Goal: Task Accomplishment & Management: Complete application form

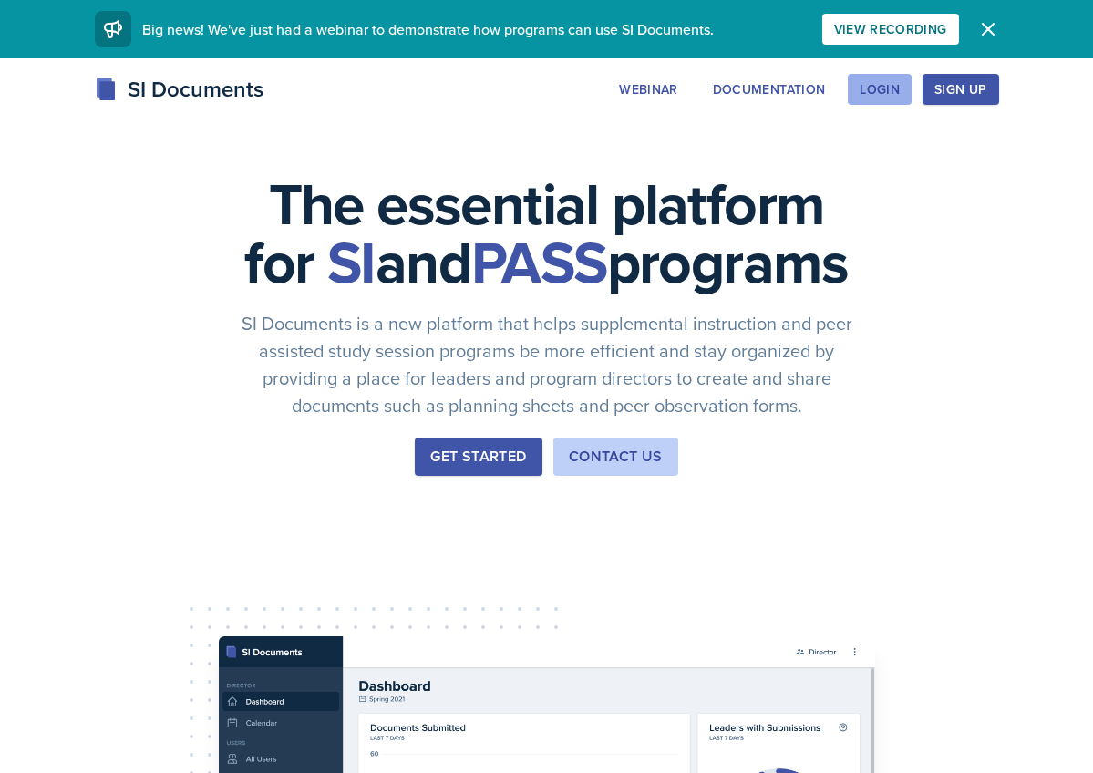
click at [881, 100] on button "Login" at bounding box center [880, 89] width 64 height 31
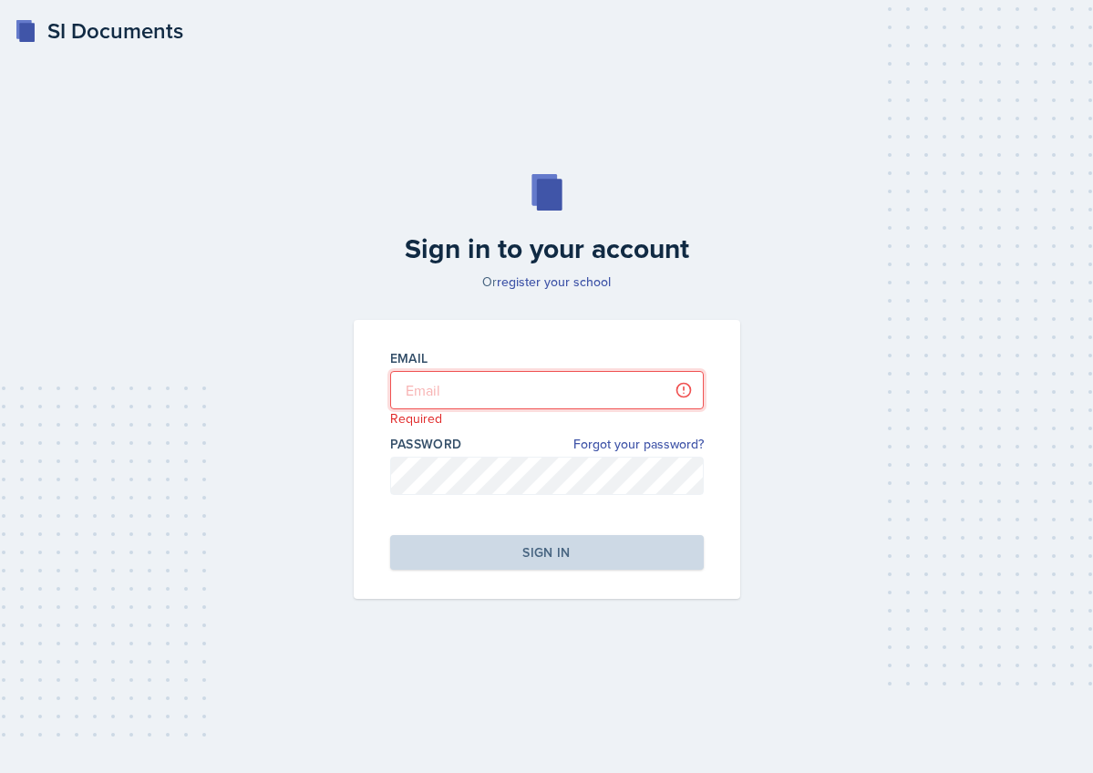
click at [475, 392] on input "email" at bounding box center [547, 390] width 314 height 38
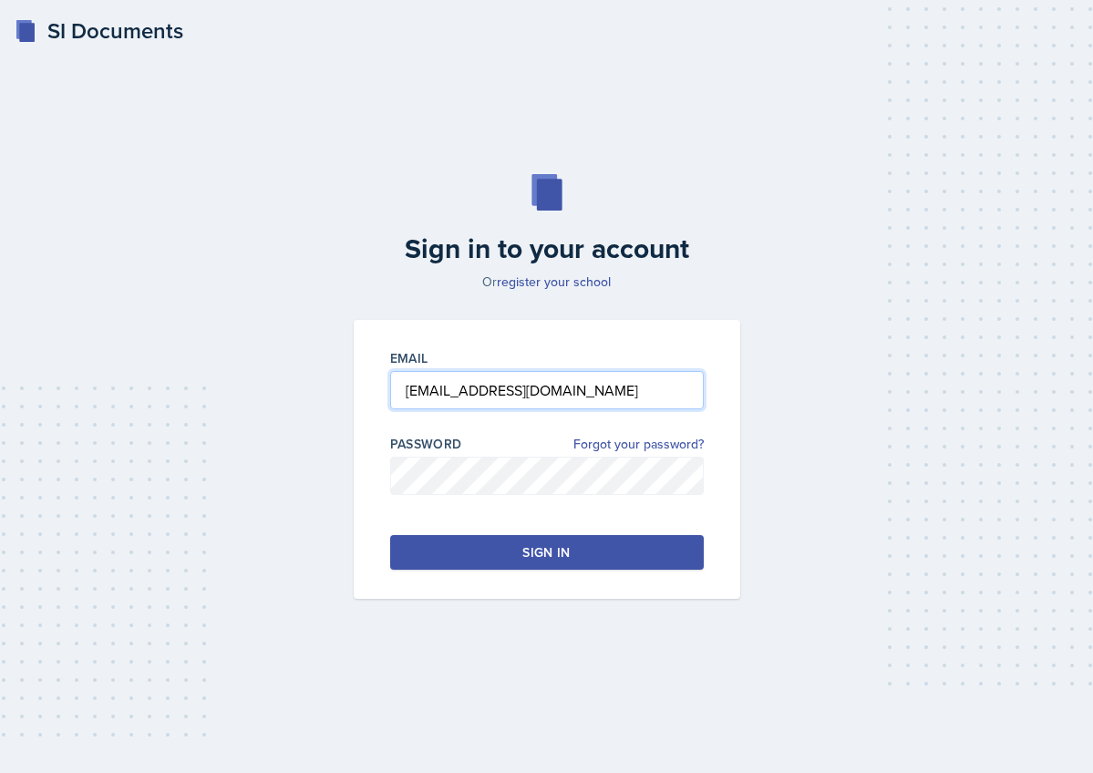
type input "[EMAIL_ADDRESS][DOMAIN_NAME]"
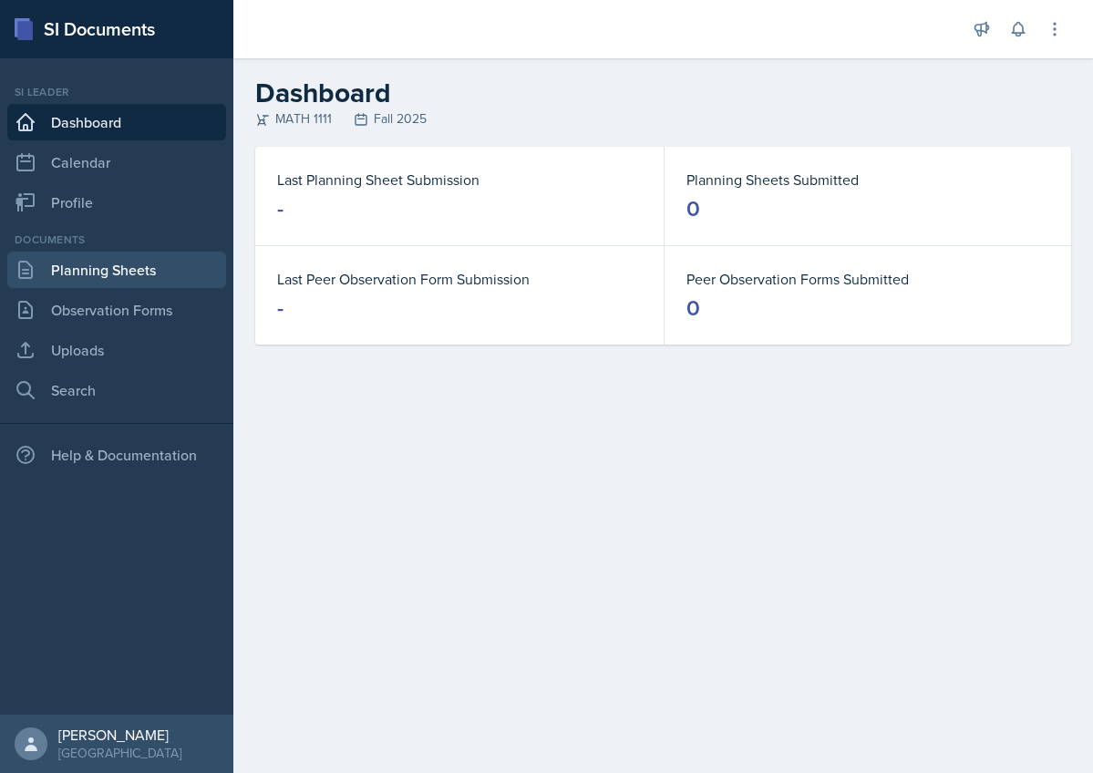
click at [98, 267] on link "Planning Sheets" at bounding box center [116, 270] width 219 height 36
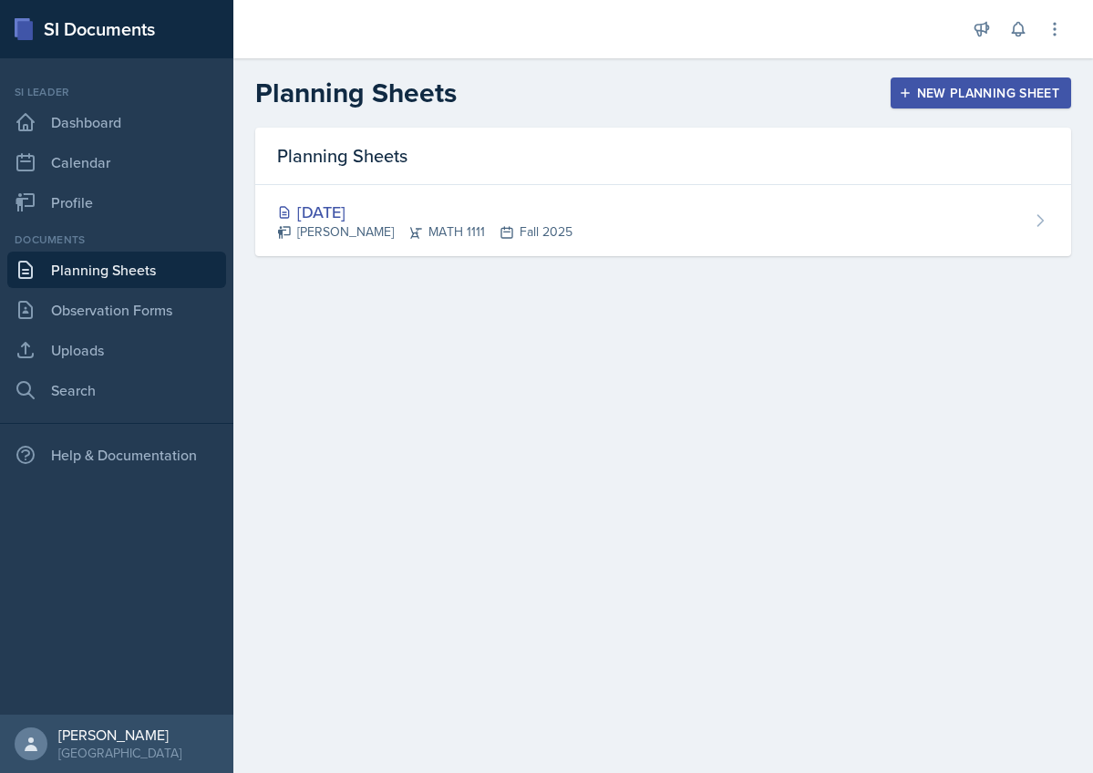
click at [924, 91] on div "New Planning Sheet" at bounding box center [980, 93] width 157 height 15
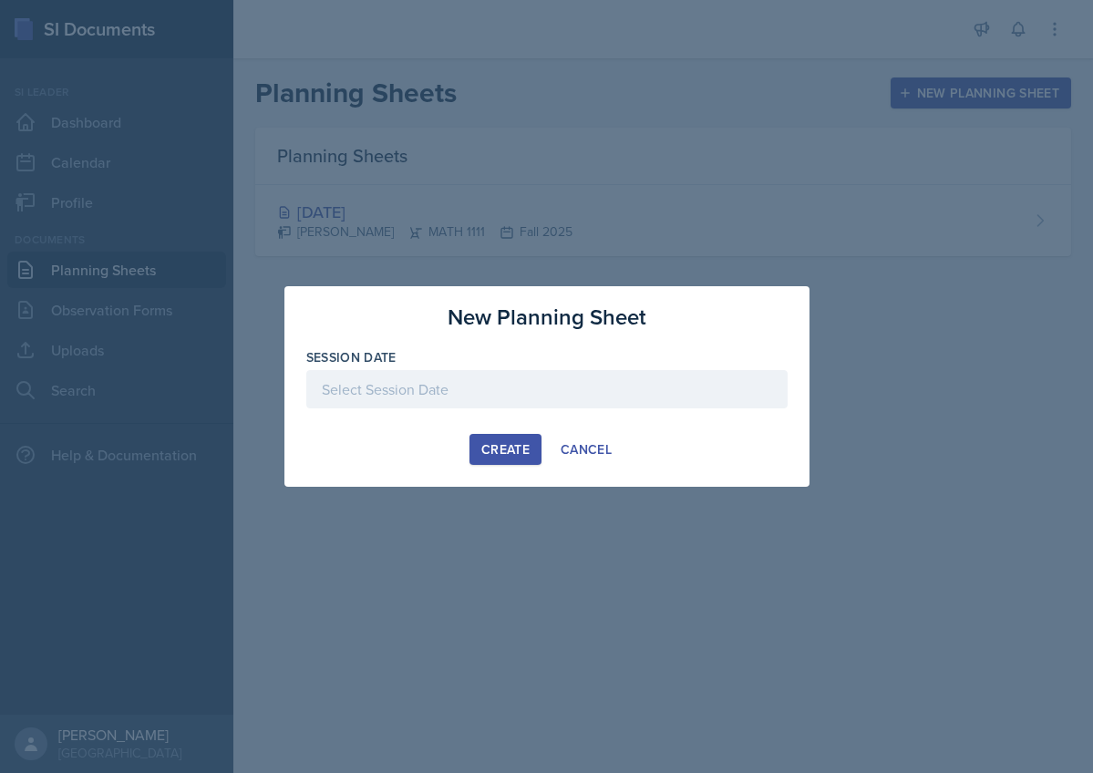
click at [446, 394] on div at bounding box center [546, 389] width 481 height 38
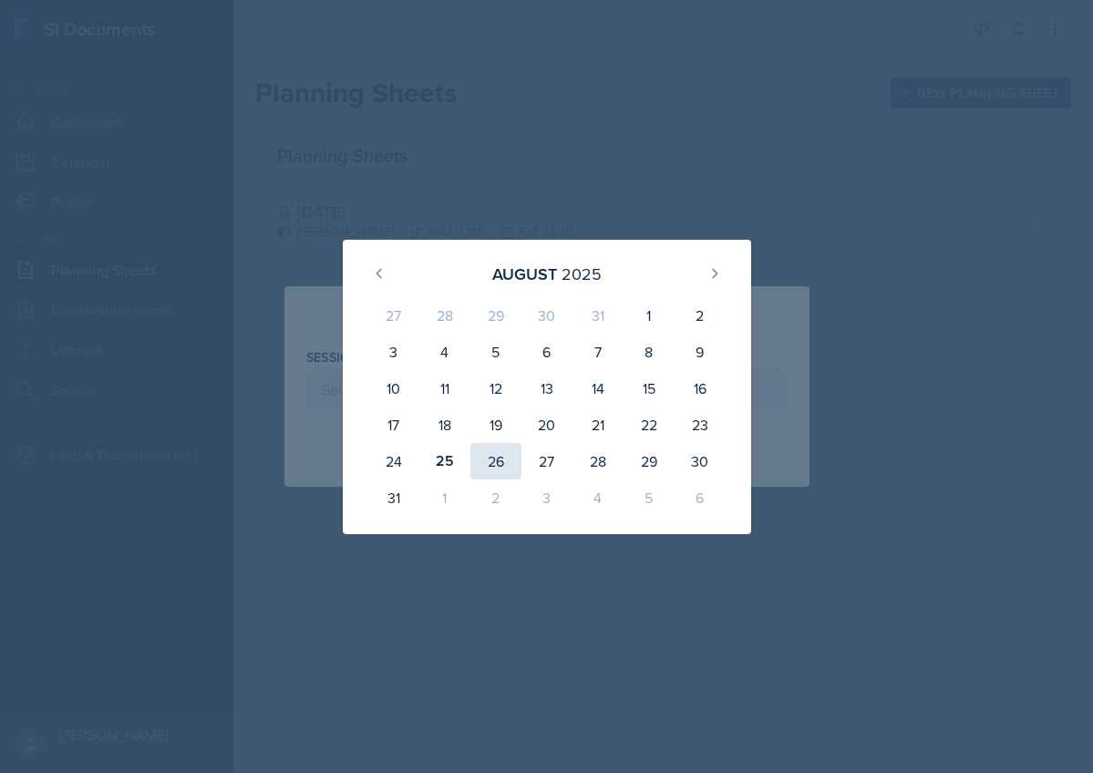
click at [500, 463] on div "26" at bounding box center [495, 461] width 51 height 36
type input "[DATE]"
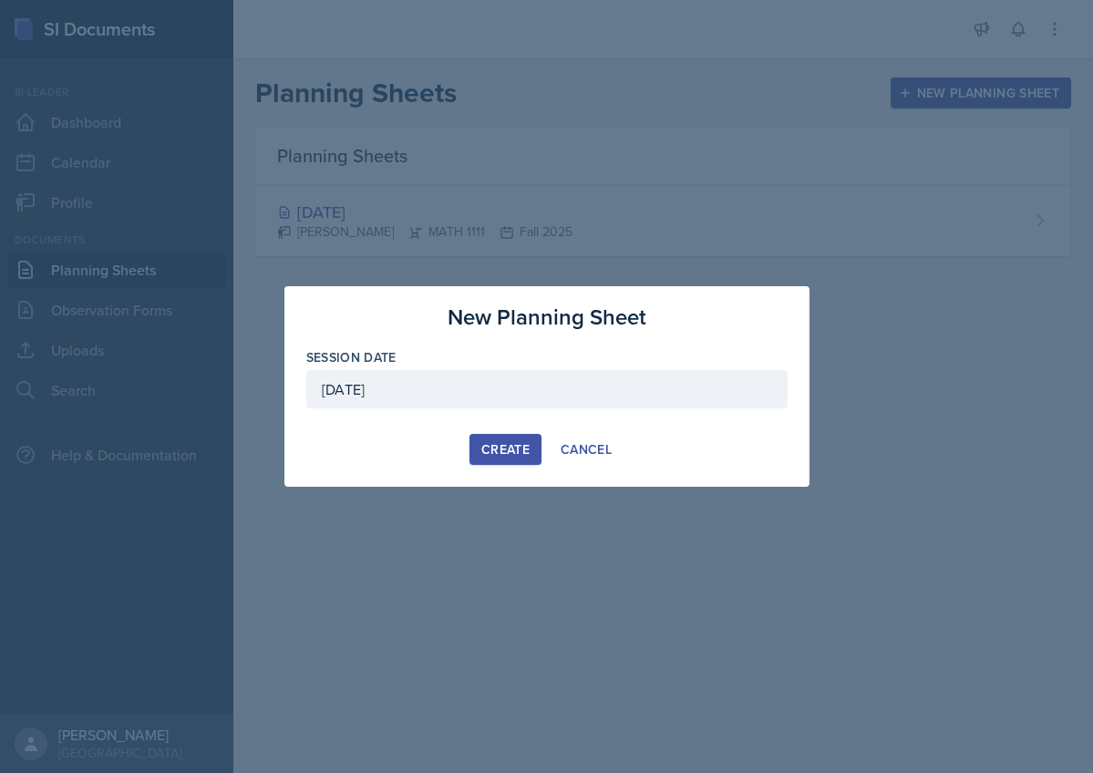
click at [504, 454] on div "Create" at bounding box center [505, 449] width 48 height 15
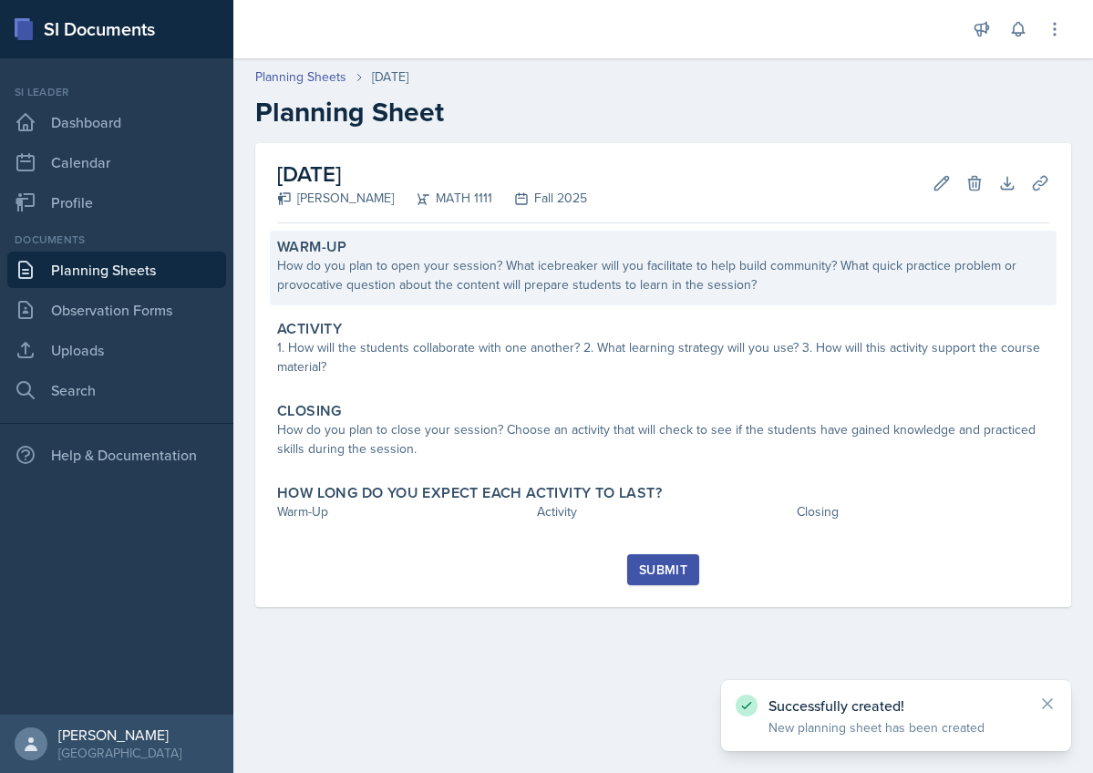
click at [572, 275] on div "How do you plan to open your session? What icebreaker will you facilitate to he…" at bounding box center [663, 275] width 772 height 38
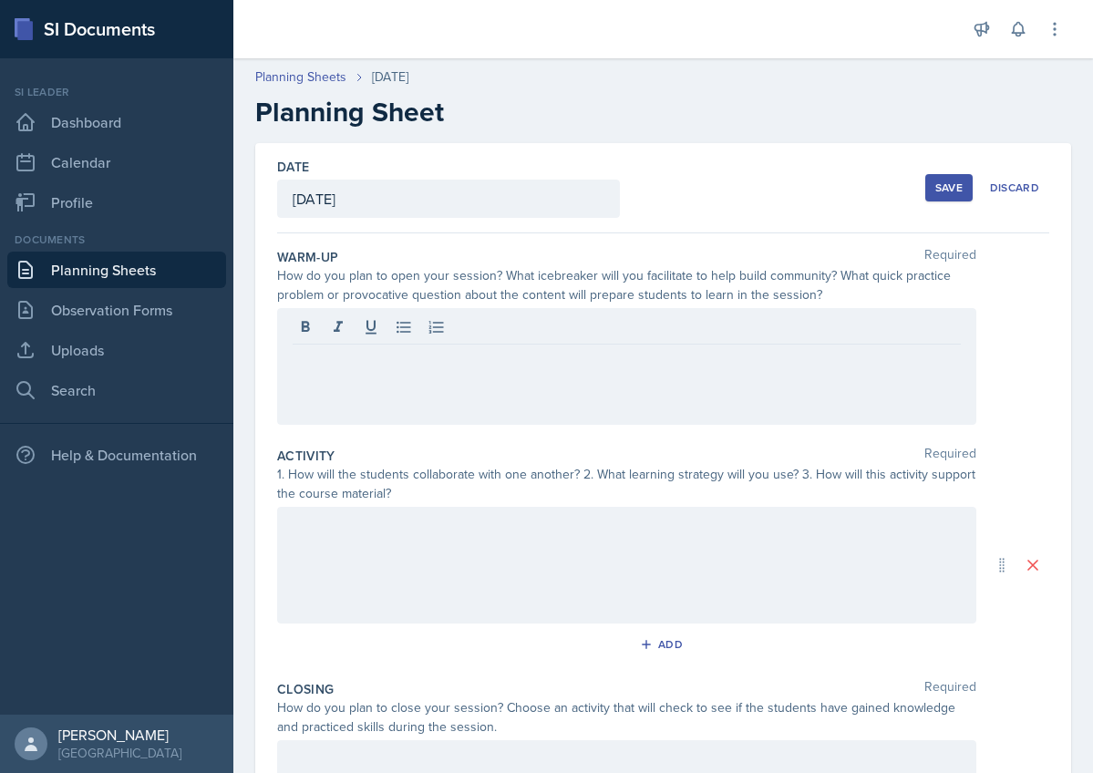
click at [528, 337] on div at bounding box center [626, 366] width 699 height 117
click at [529, 359] on p at bounding box center [627, 359] width 668 height 22
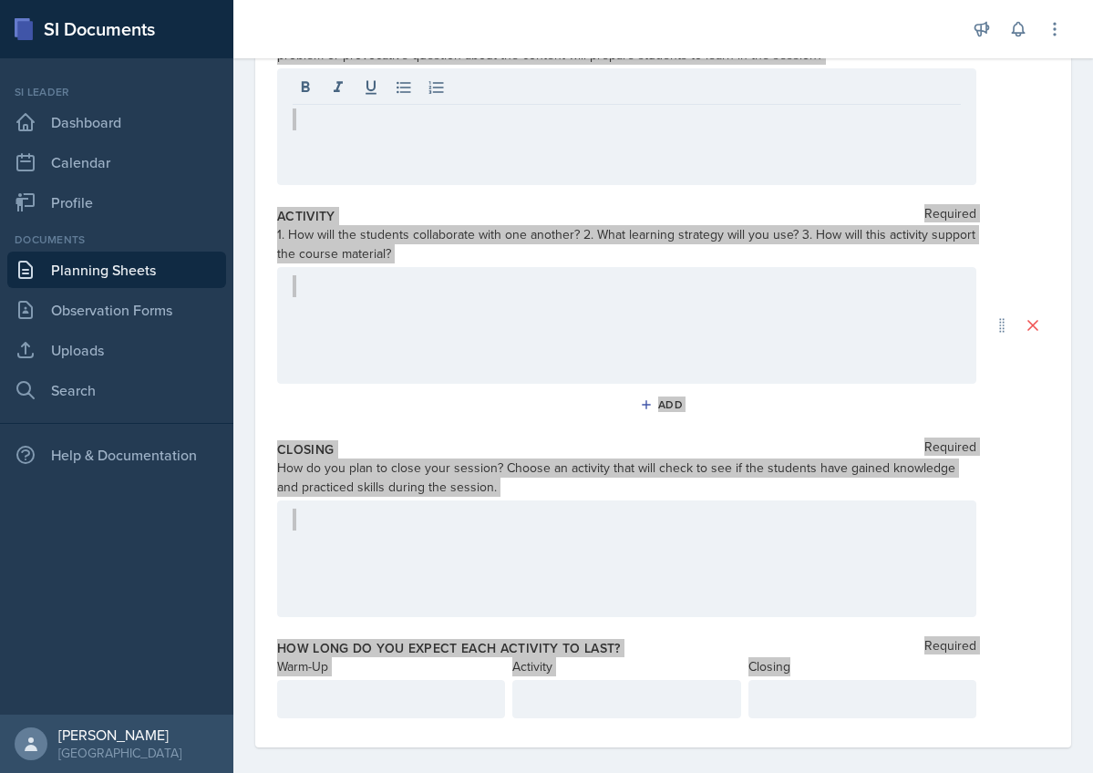
scroll to position [258, 0]
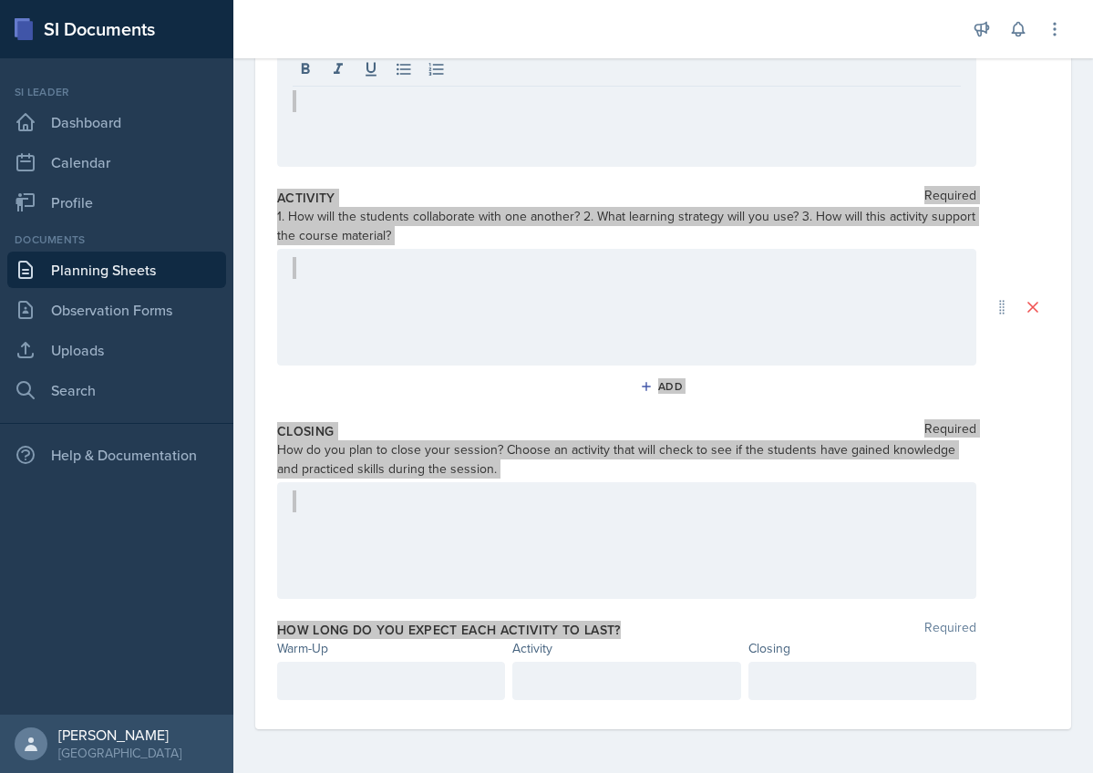
drag, startPoint x: 270, startPoint y: 252, endPoint x: 627, endPoint y: 630, distance: 520.4
click at [627, 630] on div "Date [DATE] [DATE] 27 28 29 30 31 1 2 3 4 5 6 7 8 9 10 11 12 13 14 15 16 17 18 …" at bounding box center [663, 307] width 816 height 844
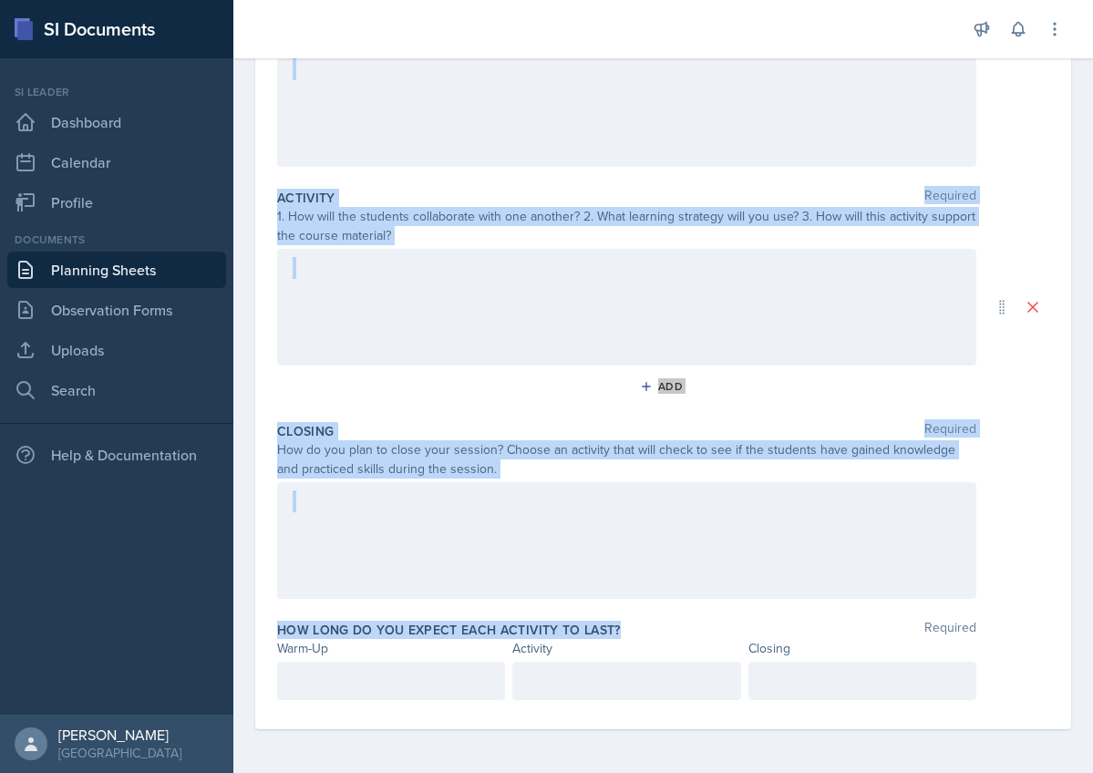
click at [527, 314] on div at bounding box center [626, 307] width 699 height 117
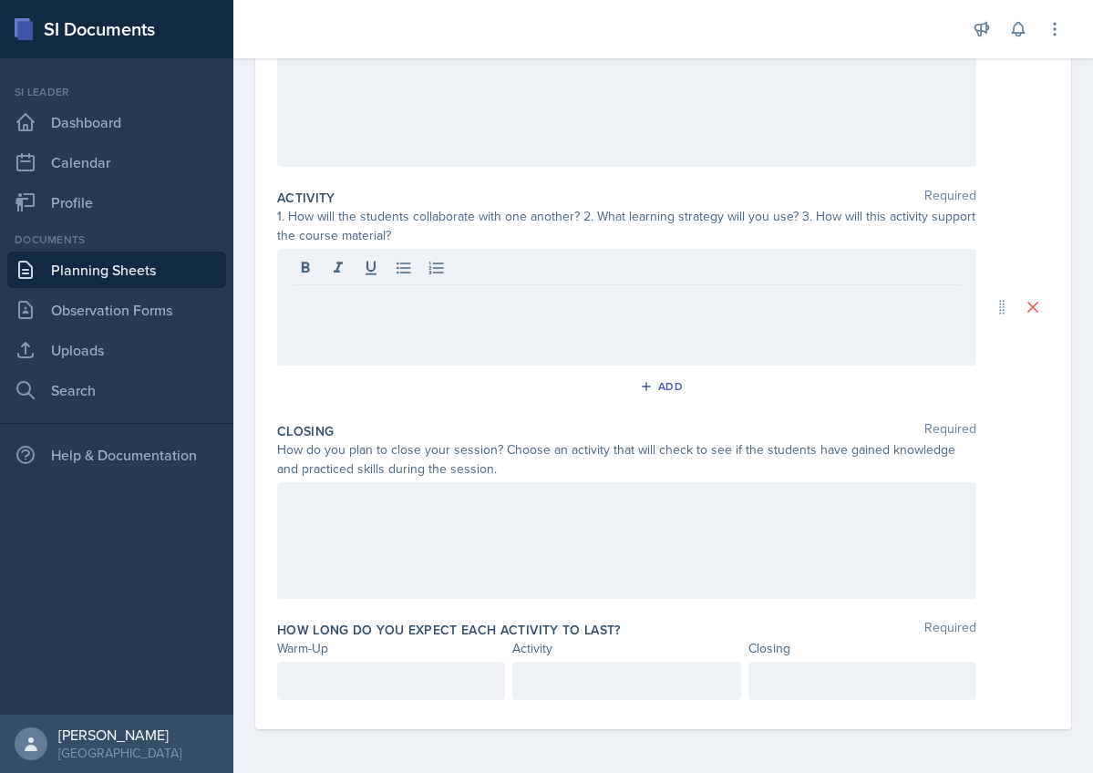
click at [527, 314] on div at bounding box center [626, 307] width 699 height 117
click at [531, 387] on div "Add" at bounding box center [663, 390] width 772 height 35
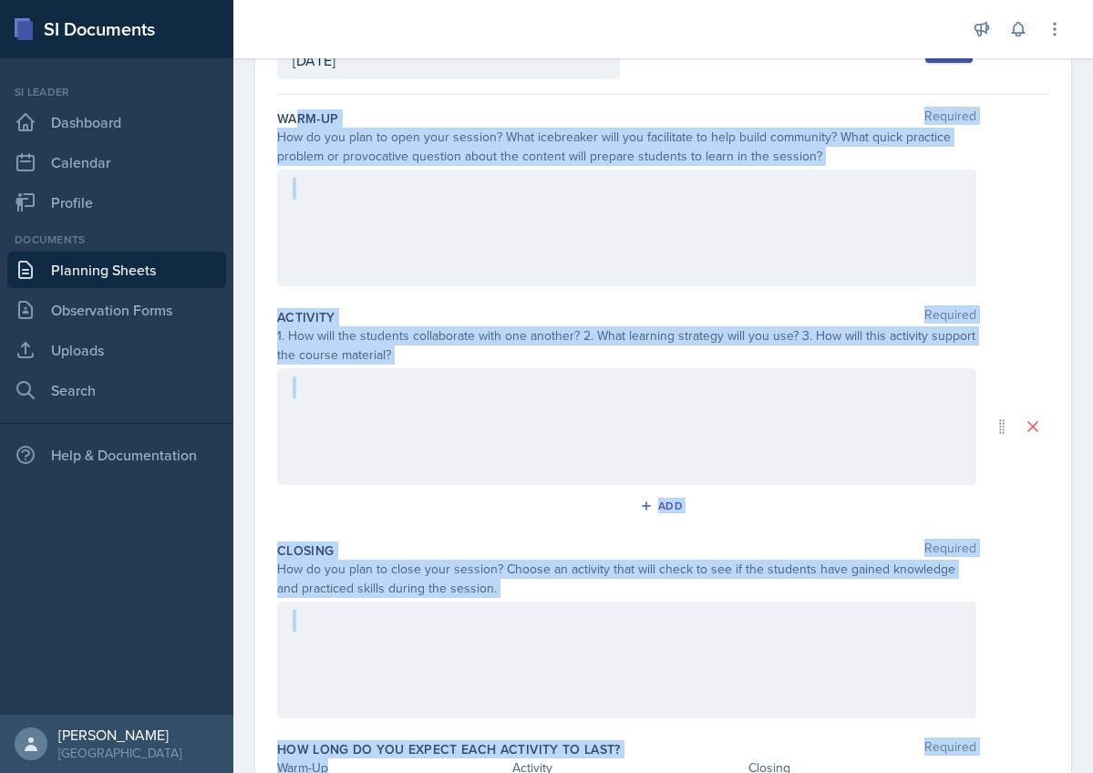
scroll to position [174, 0]
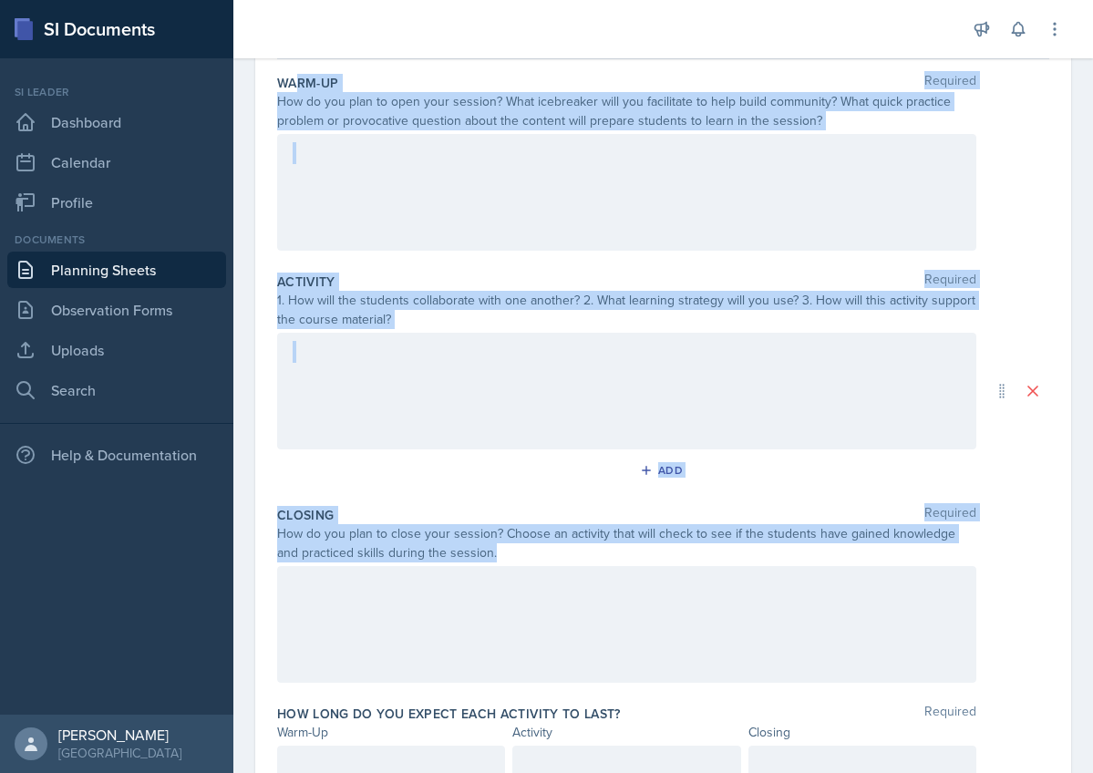
drag, startPoint x: 301, startPoint y: 257, endPoint x: 460, endPoint y: 609, distance: 386.3
click at [462, 605] on div "Warm-Up Required How do you plan to open your session? What icebreaker will you…" at bounding box center [663, 436] width 772 height 754
copy div "rm-Up Required How do you plan to open your session? What icebreaker will you f…"
click at [454, 221] on div at bounding box center [626, 192] width 699 height 117
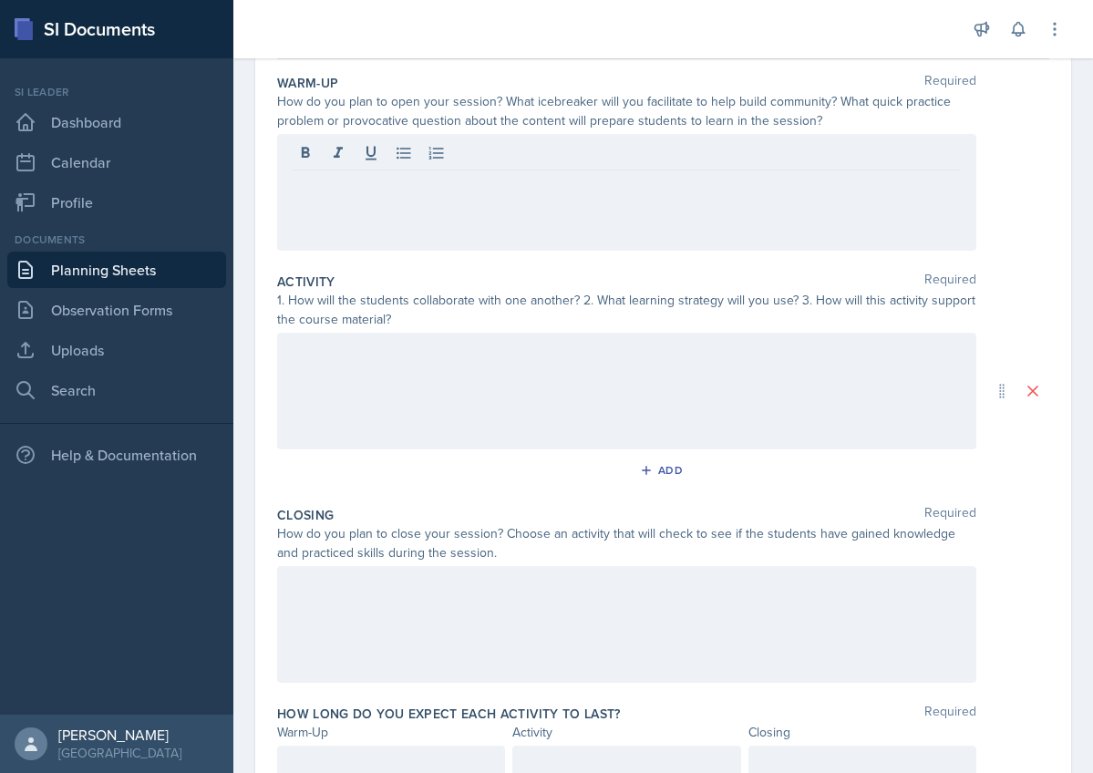
click at [472, 189] on p at bounding box center [627, 185] width 668 height 22
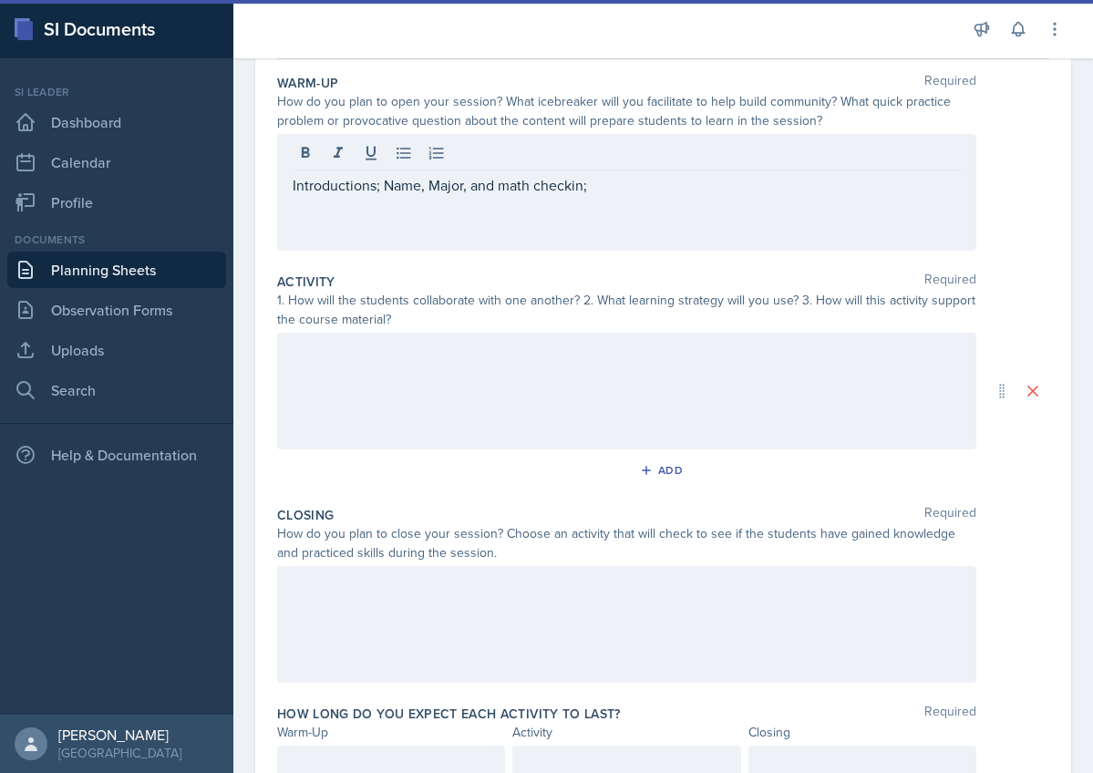
click at [635, 196] on div "Introductions; Name, Major, and math checkin;" at bounding box center [626, 192] width 699 height 117
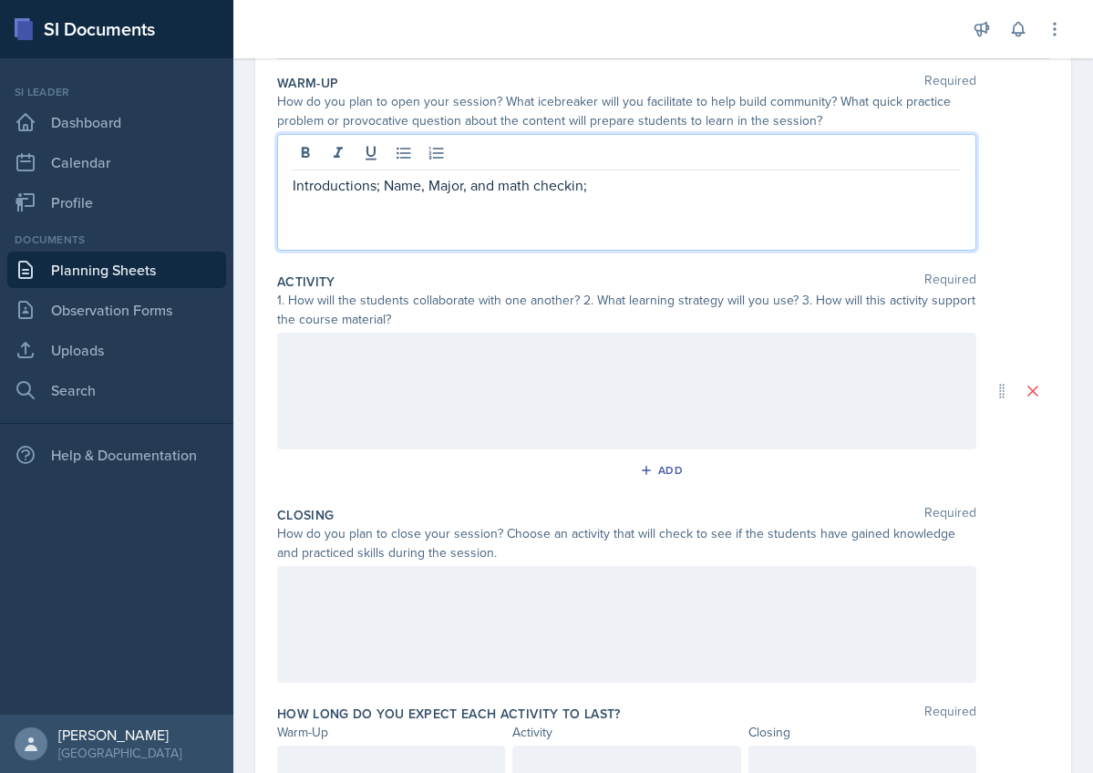
click at [634, 190] on p "Introductions; Name, Major, and math checkin;" at bounding box center [627, 185] width 668 height 22
click at [894, 187] on p "Introductions; Name, Major, and math checkin- students share one word about how…" at bounding box center [627, 185] width 668 height 22
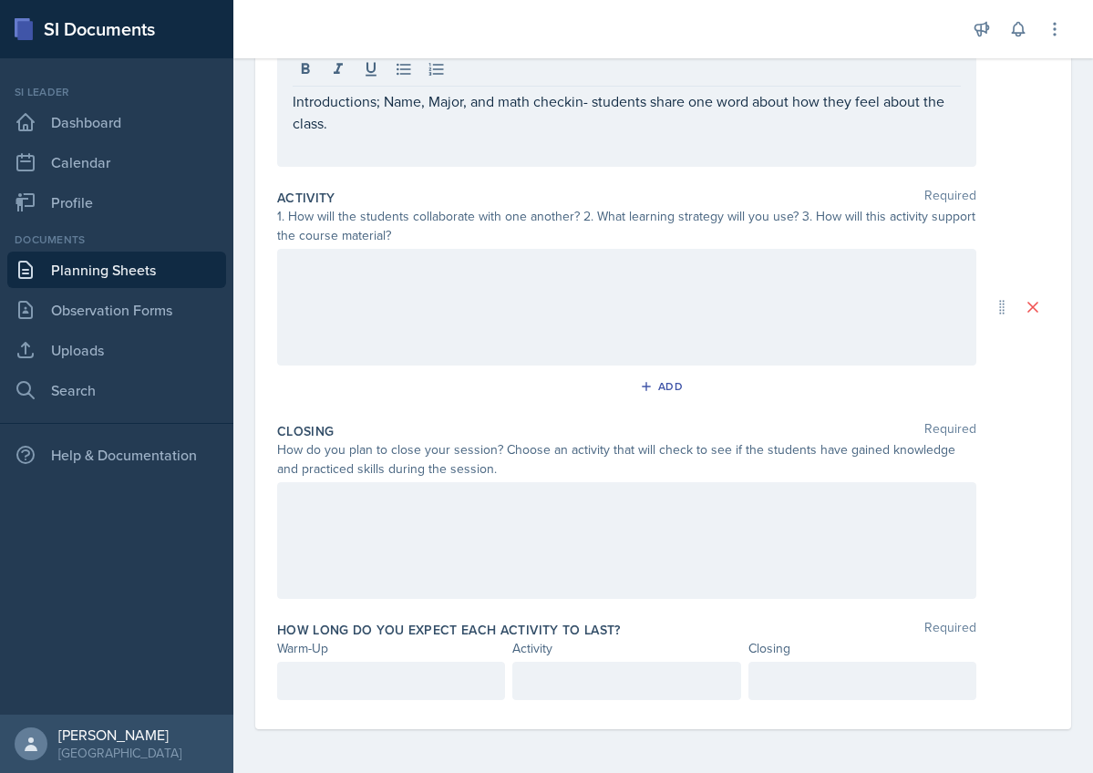
scroll to position [258, 0]
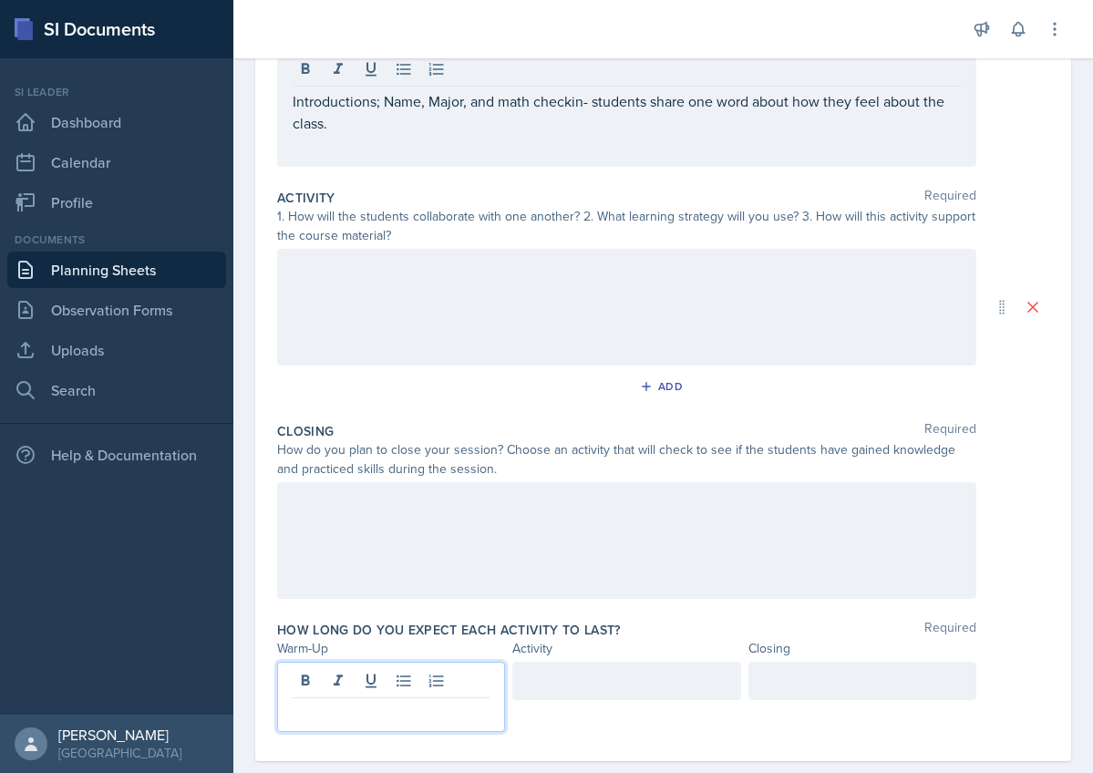
click at [352, 681] on div at bounding box center [391, 697] width 228 height 70
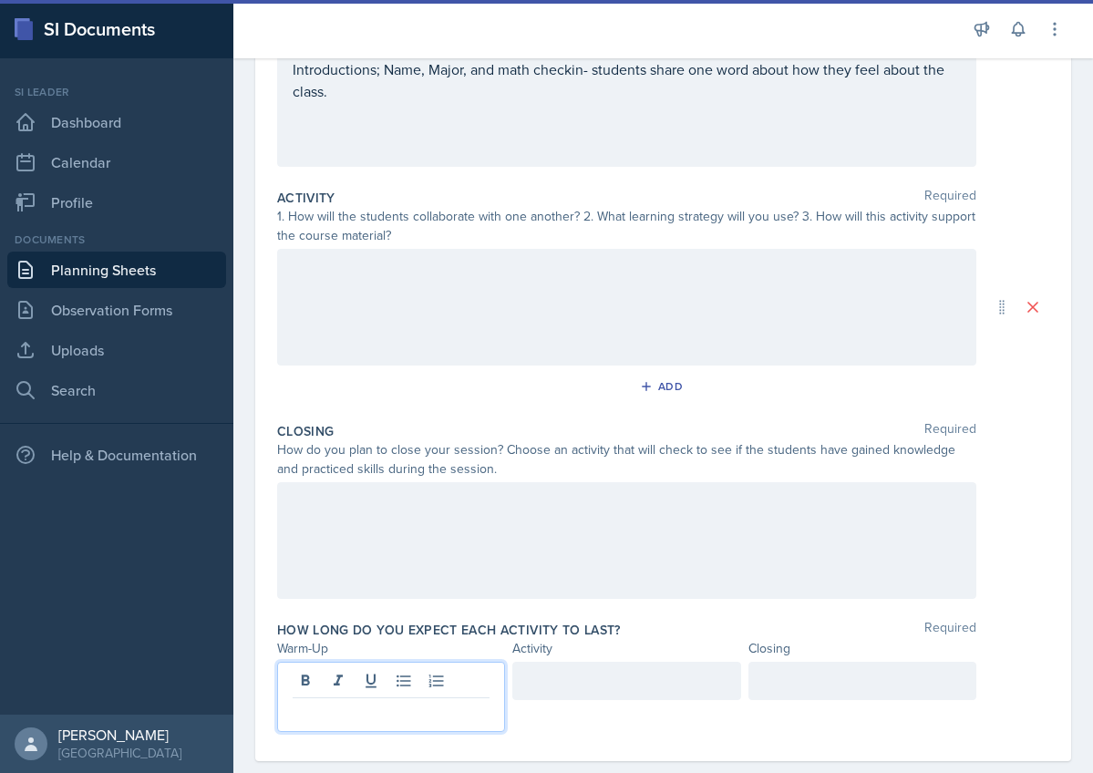
click at [355, 715] on p at bounding box center [391, 713] width 197 height 22
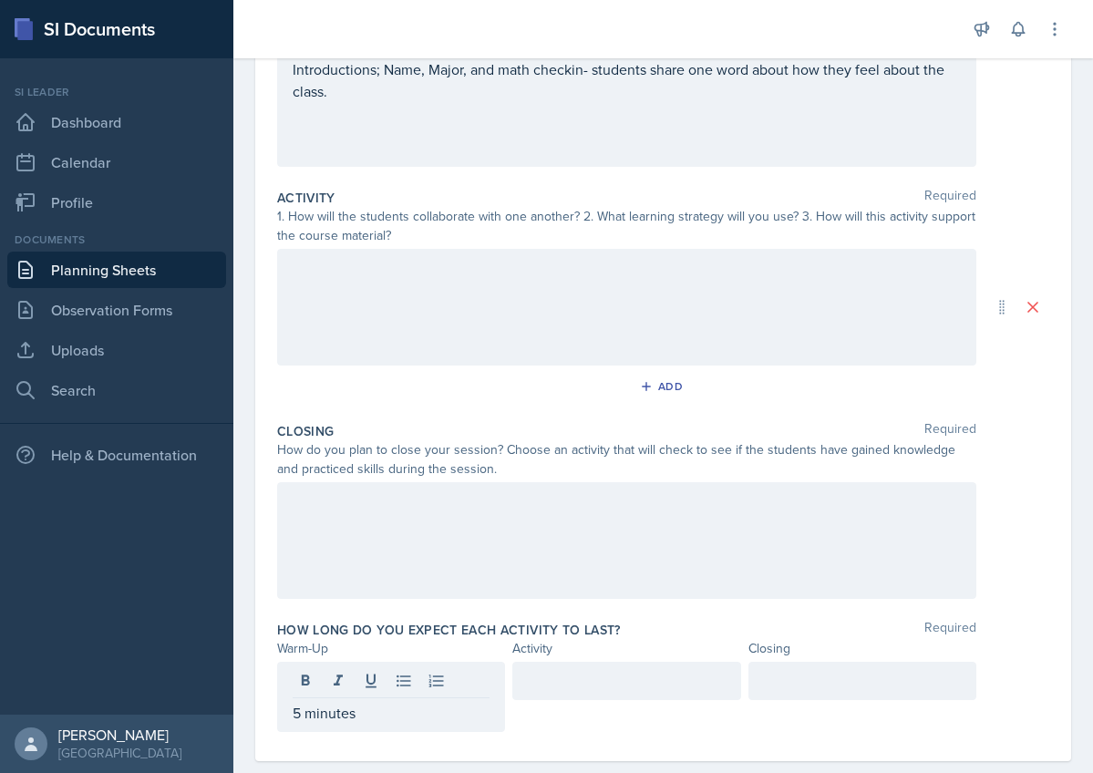
click at [540, 610] on div "Closing Required How do you plan to close your session? Choose an activity that…" at bounding box center [663, 514] width 772 height 199
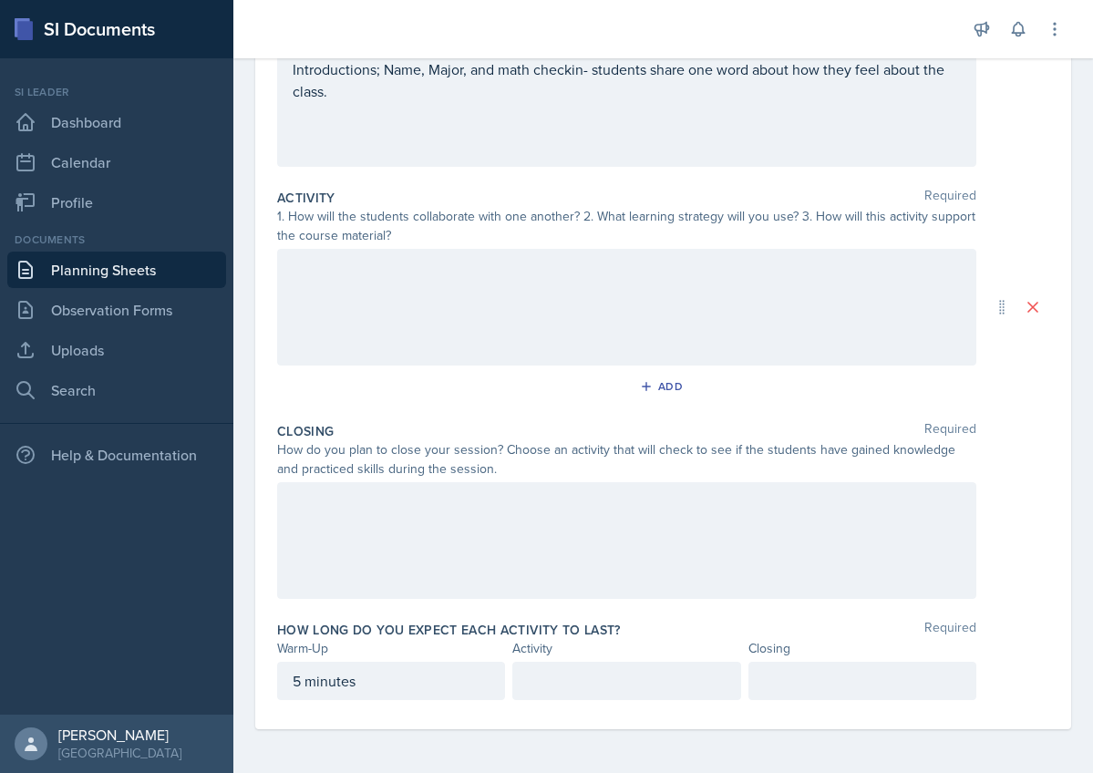
click at [449, 296] on div at bounding box center [626, 307] width 699 height 117
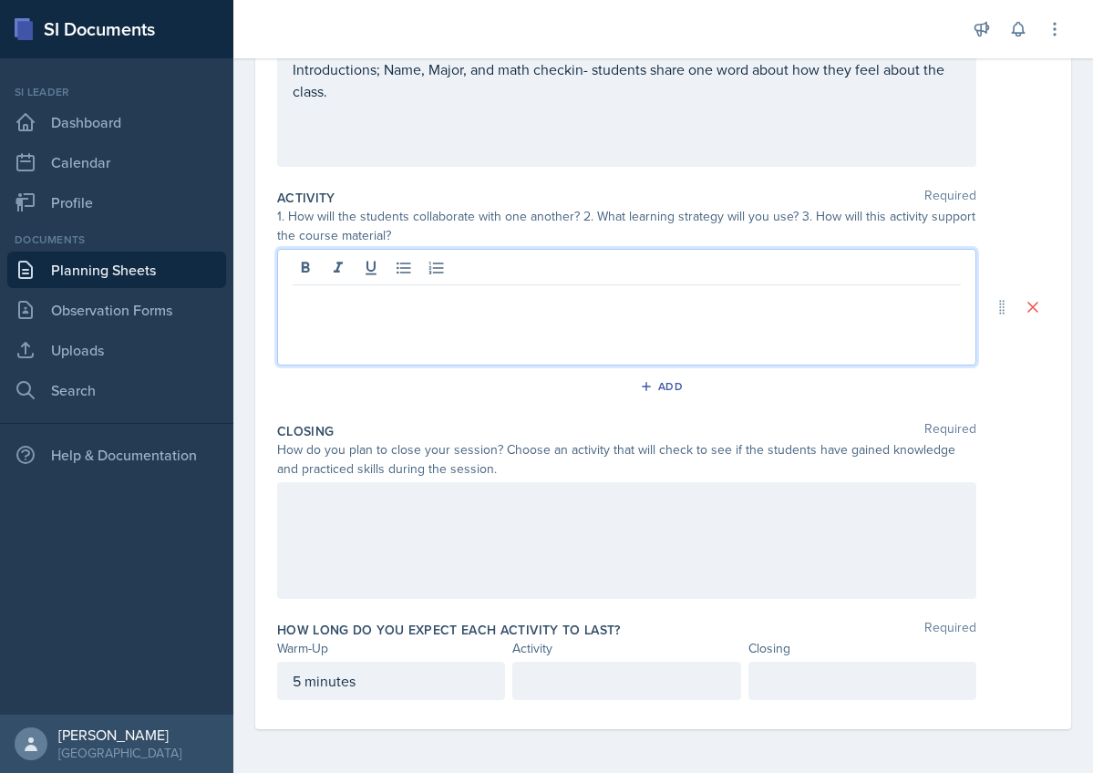
click at [449, 303] on p at bounding box center [627, 300] width 668 height 22
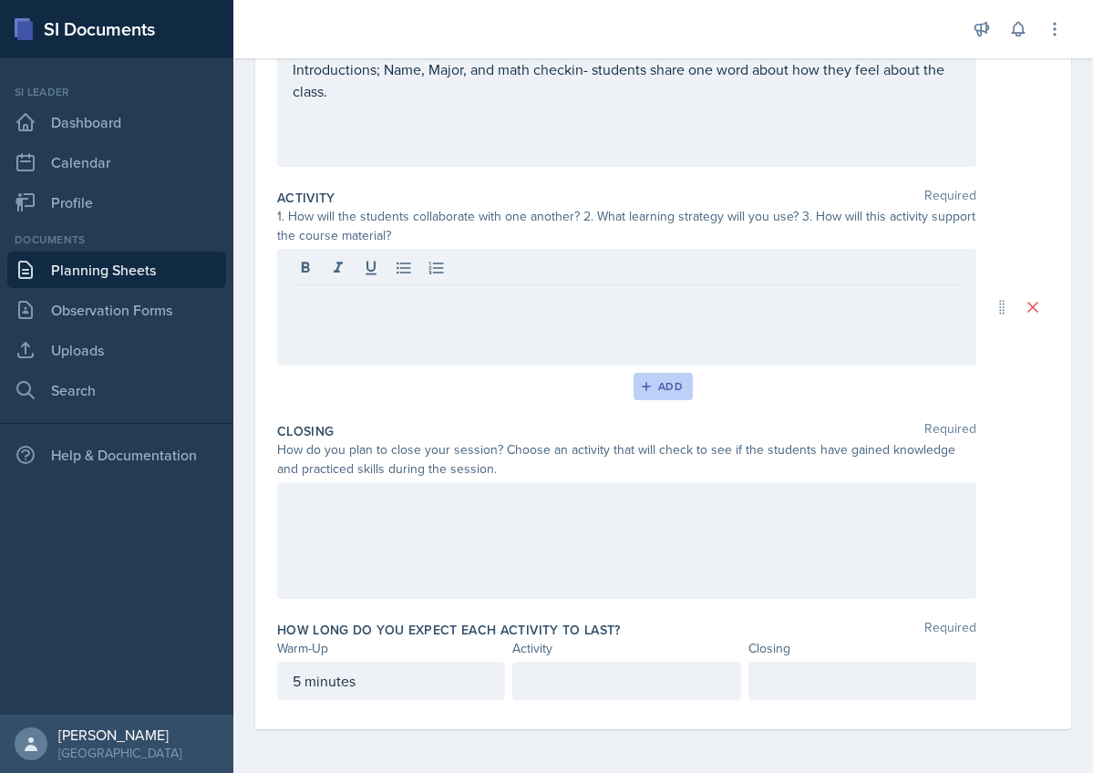
click at [670, 382] on div "Add" at bounding box center [663, 386] width 39 height 15
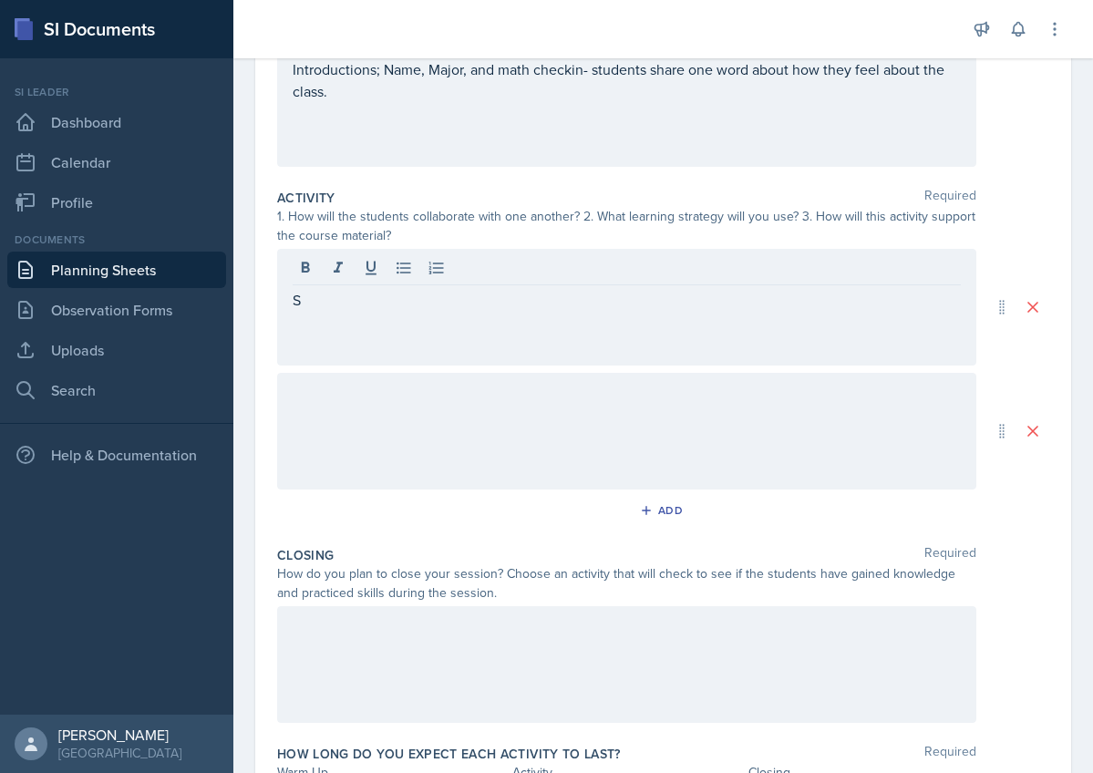
click at [481, 304] on p "S" at bounding box center [627, 300] width 668 height 22
click at [397, 404] on div at bounding box center [626, 431] width 699 height 117
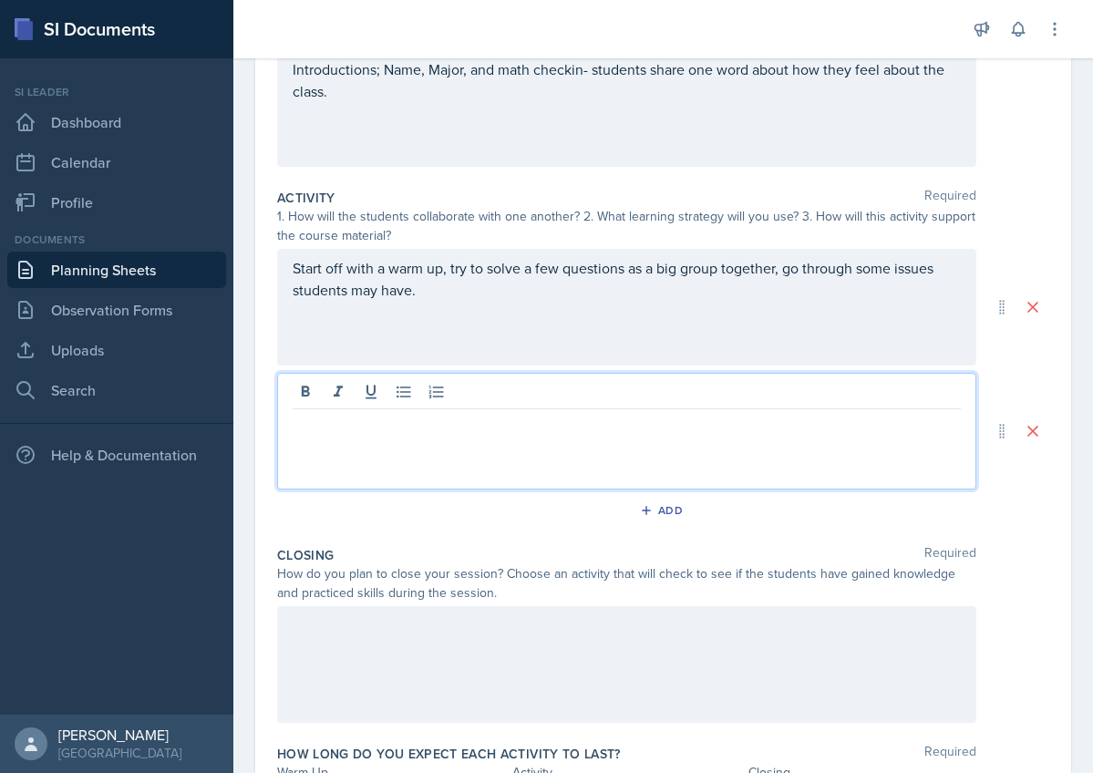
click at [398, 425] on p at bounding box center [627, 424] width 668 height 22
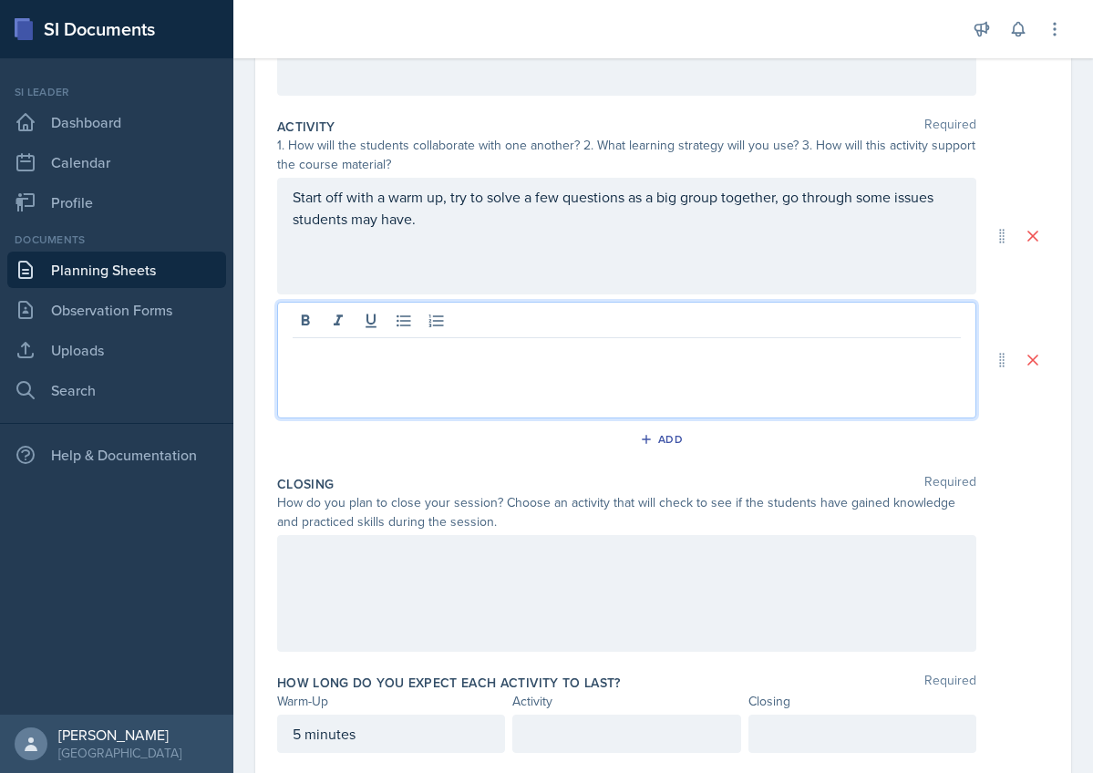
scroll to position [336, 0]
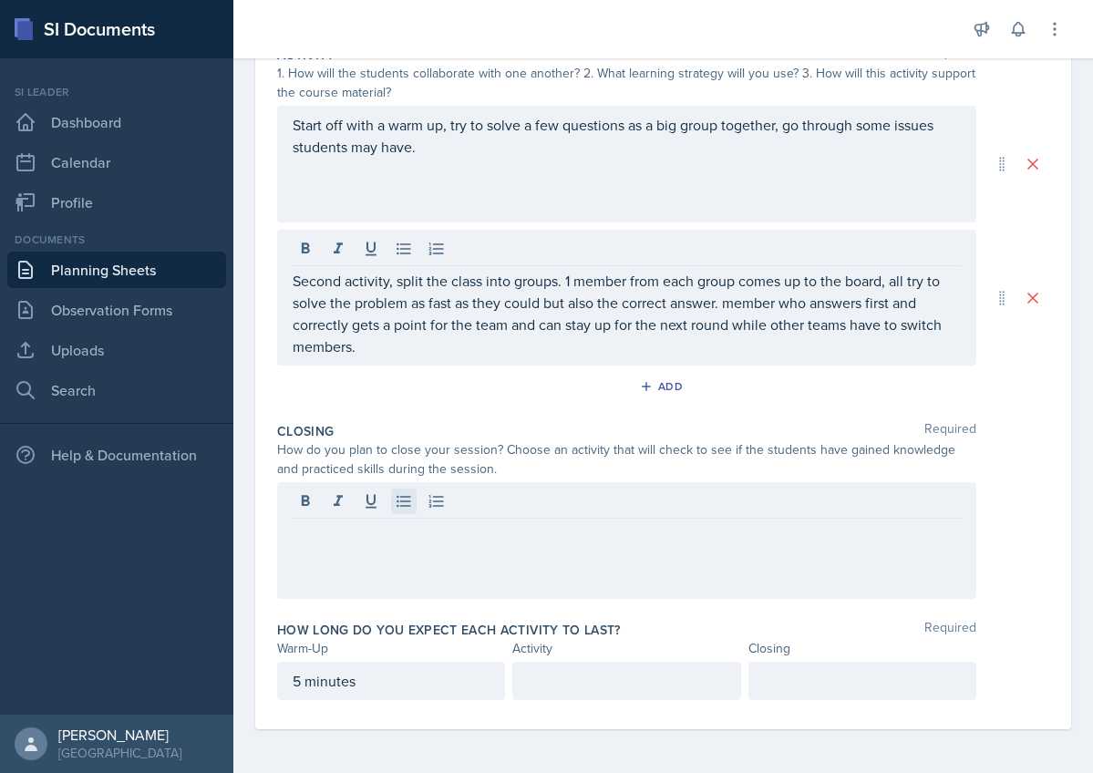
click at [409, 498] on div at bounding box center [626, 540] width 699 height 117
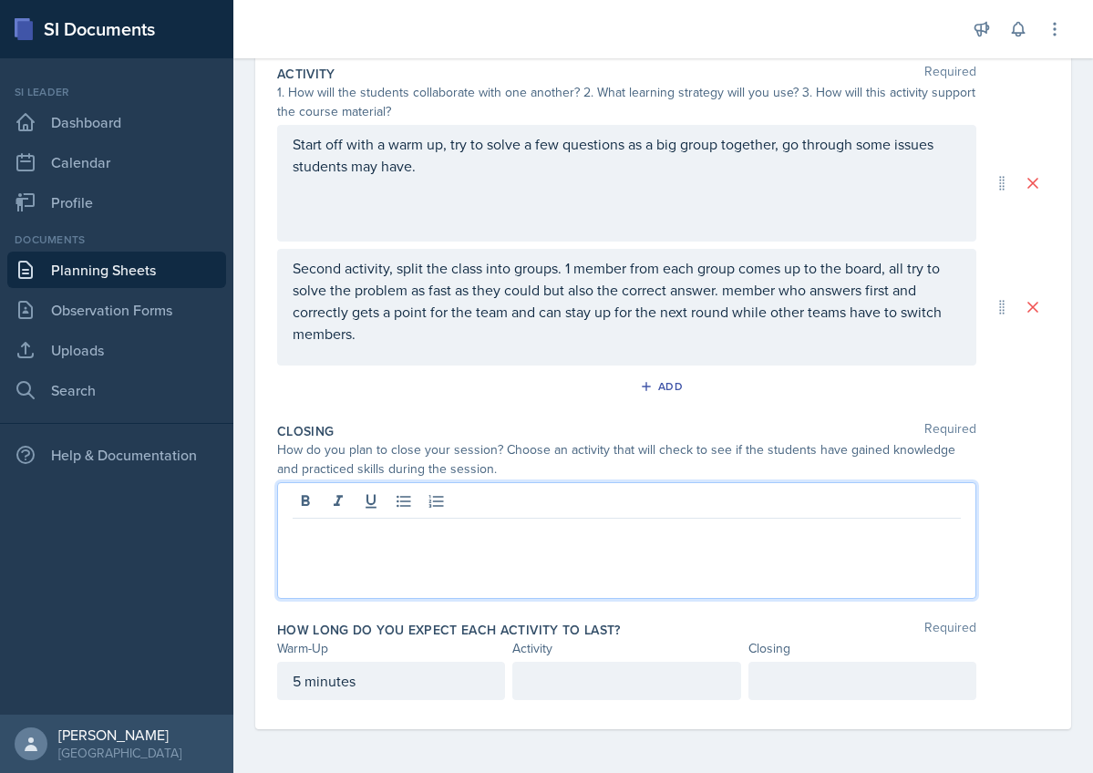
click at [407, 531] on p at bounding box center [627, 533] width 668 height 22
click at [319, 538] on p "create 1 question that combines" at bounding box center [627, 533] width 668 height 22
click at [509, 541] on p "Give 1 question that combines" at bounding box center [627, 533] width 668 height 22
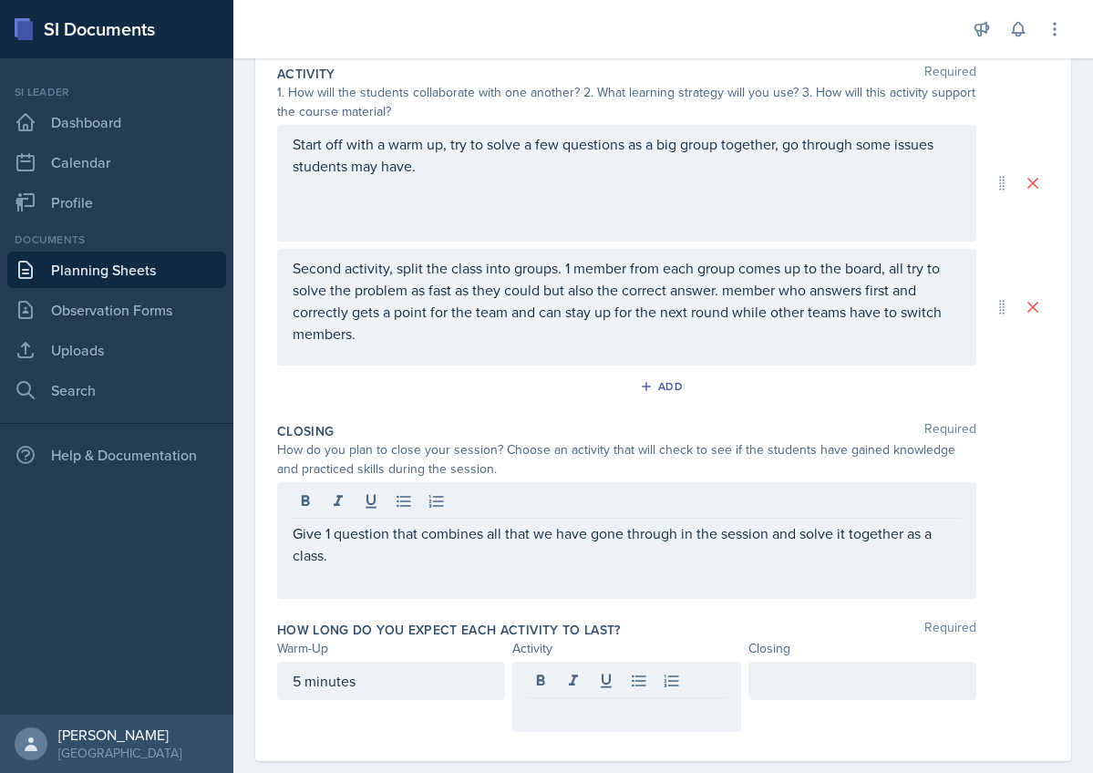
click at [561, 684] on div at bounding box center [626, 697] width 228 height 70
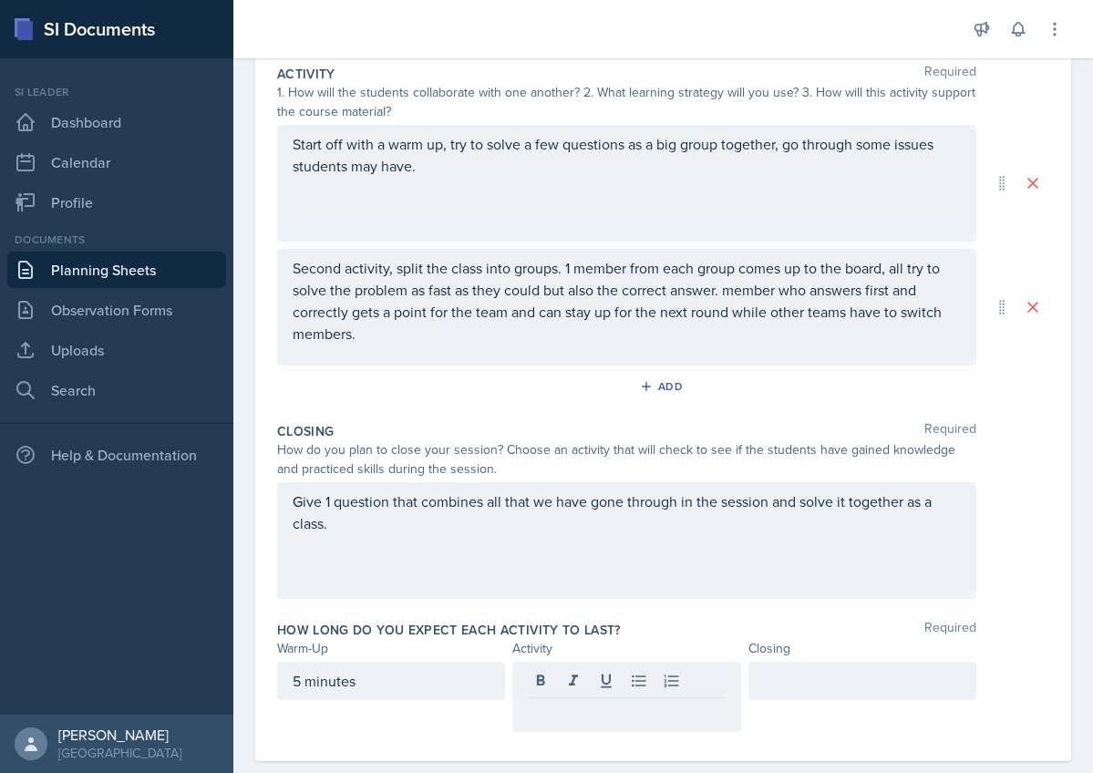
click at [465, 726] on div "5 minutes" at bounding box center [391, 697] width 228 height 70
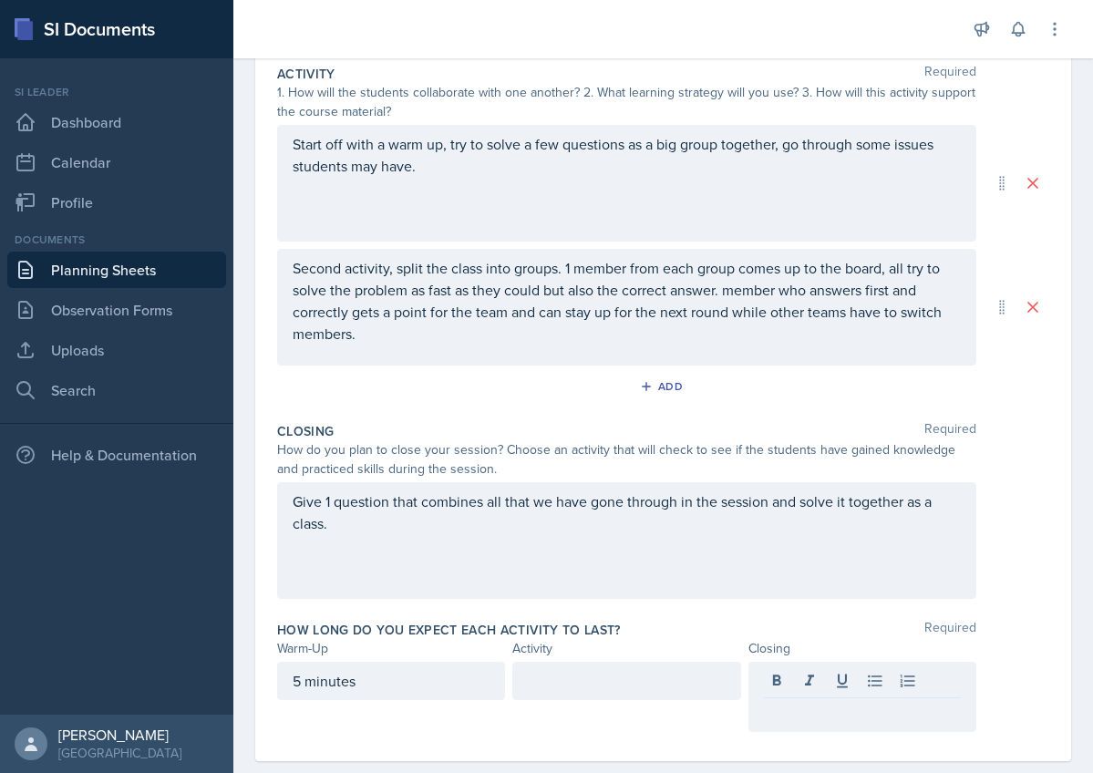
click at [795, 687] on div at bounding box center [862, 697] width 228 height 70
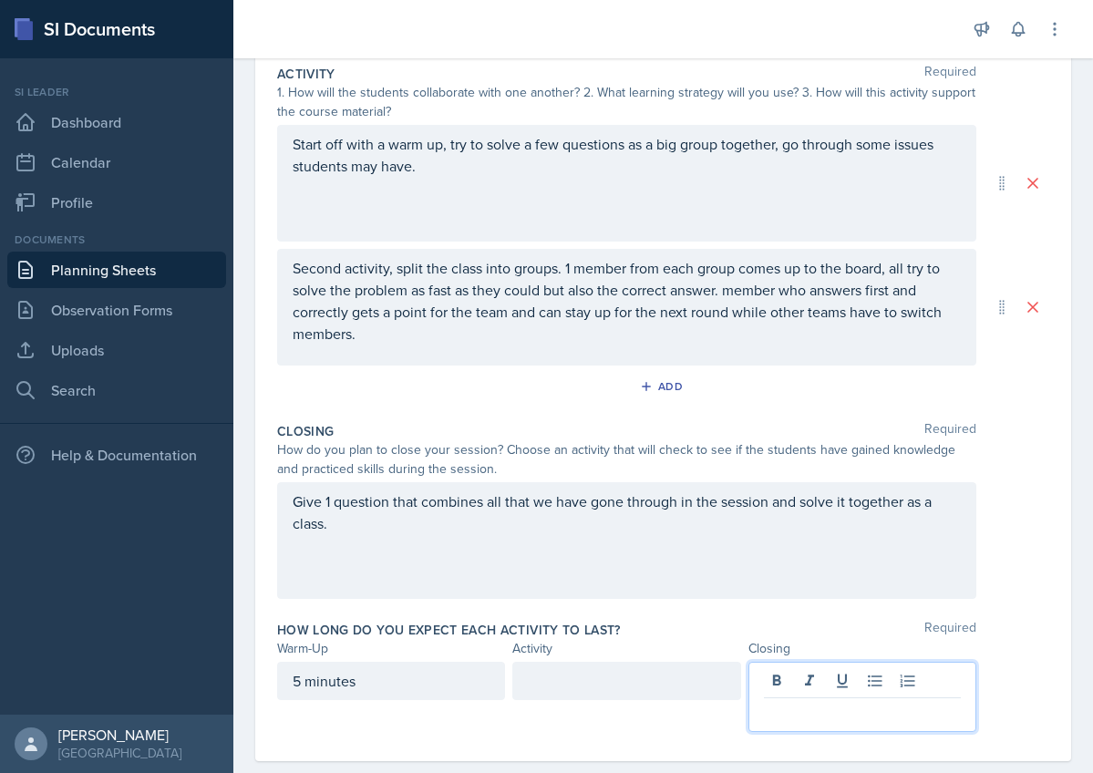
click at [798, 709] on p at bounding box center [862, 713] width 197 height 22
click at [626, 672] on div at bounding box center [626, 681] width 228 height 38
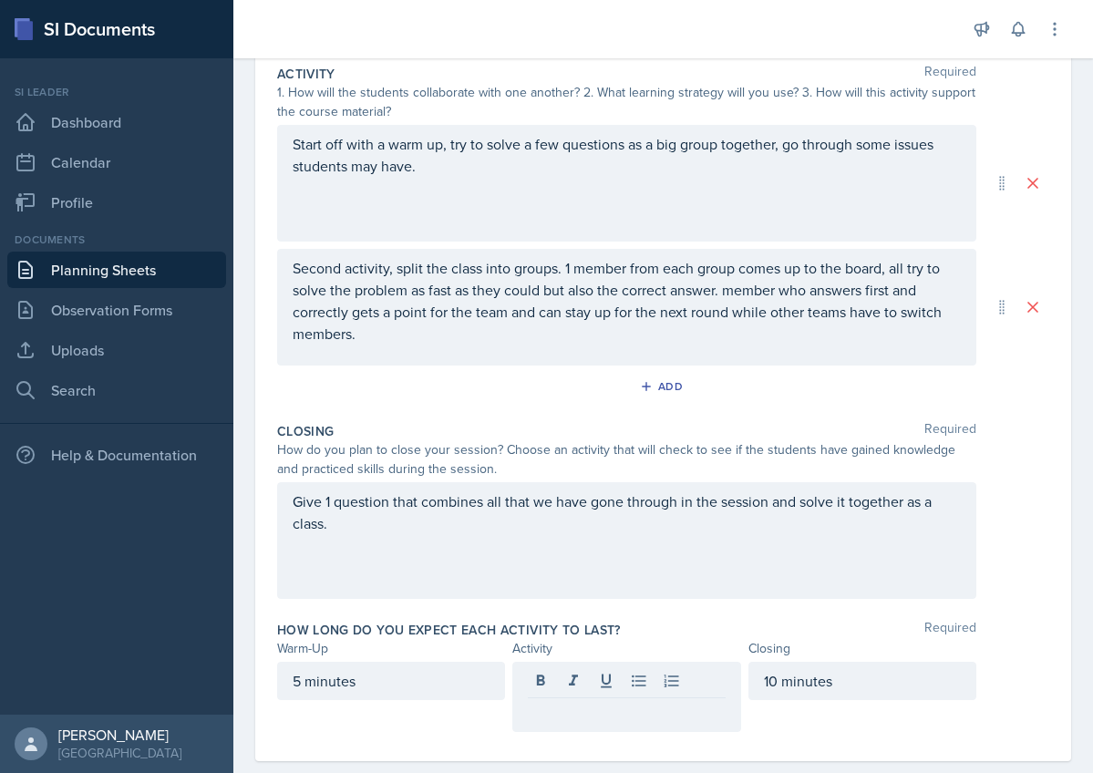
click at [615, 715] on p at bounding box center [626, 713] width 197 height 22
click at [794, 731] on div "10 minutes" at bounding box center [862, 697] width 228 height 70
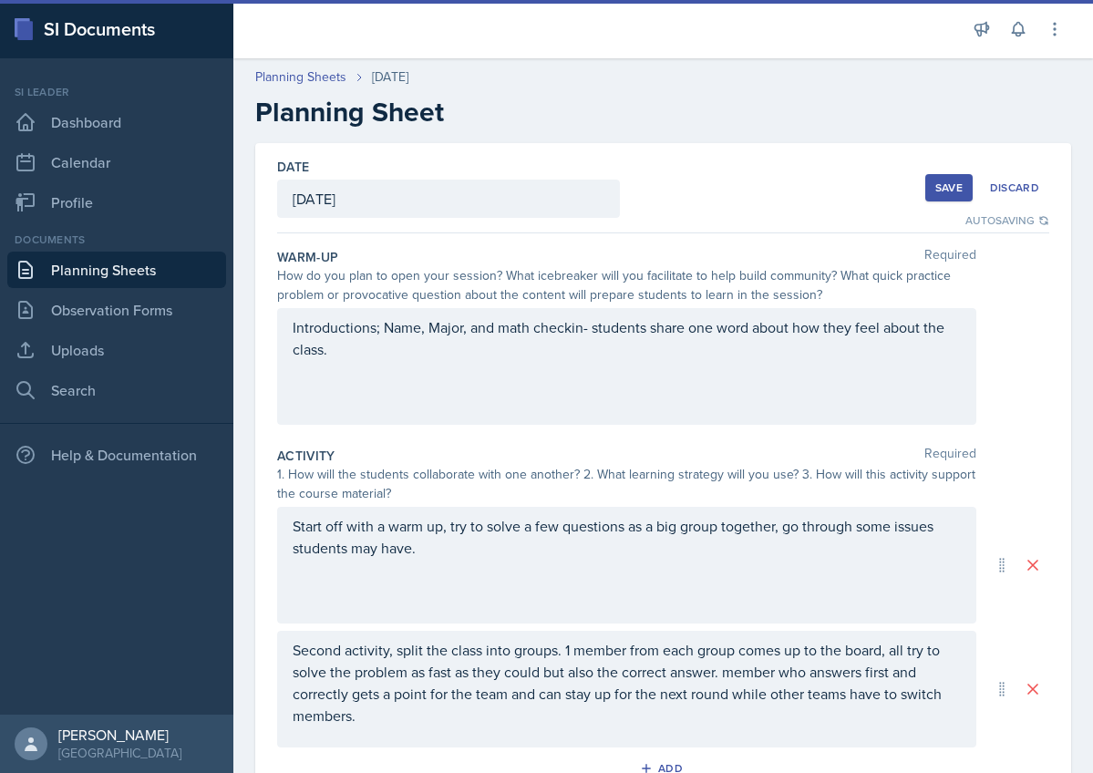
scroll to position [0, 0]
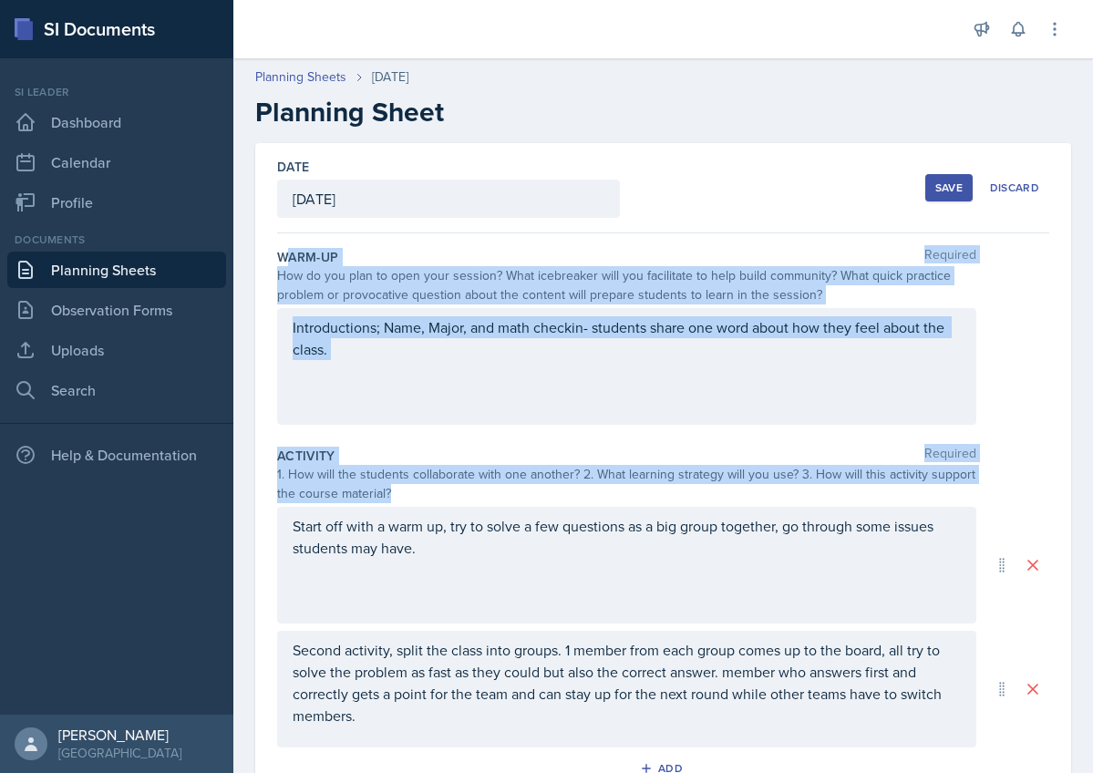
drag, startPoint x: 283, startPoint y: 255, endPoint x: 492, endPoint y: 655, distance: 451.3
click at [492, 655] on div "Warm-Up Required How do you plan to open your session? What icebreaker will you…" at bounding box center [663, 672] width 772 height 878
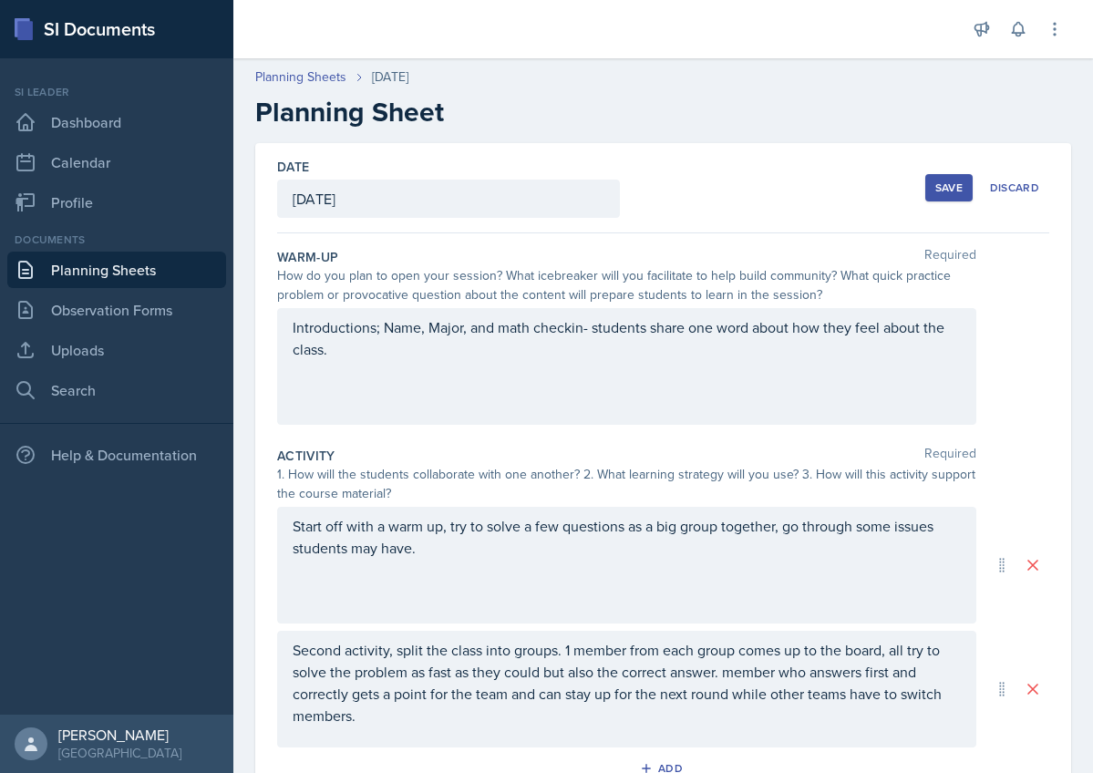
click at [281, 239] on div "Warm-Up Required How do you plan to open your session? What icebreaker will you…" at bounding box center [663, 672] width 772 height 878
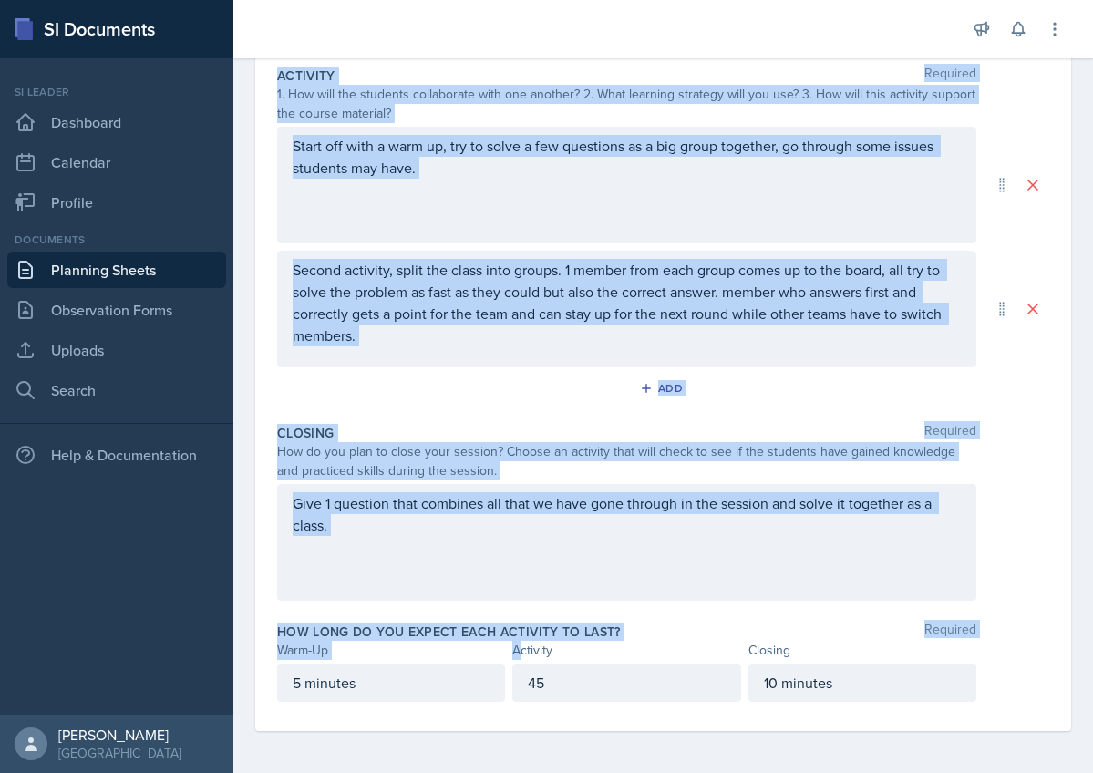
scroll to position [382, 0]
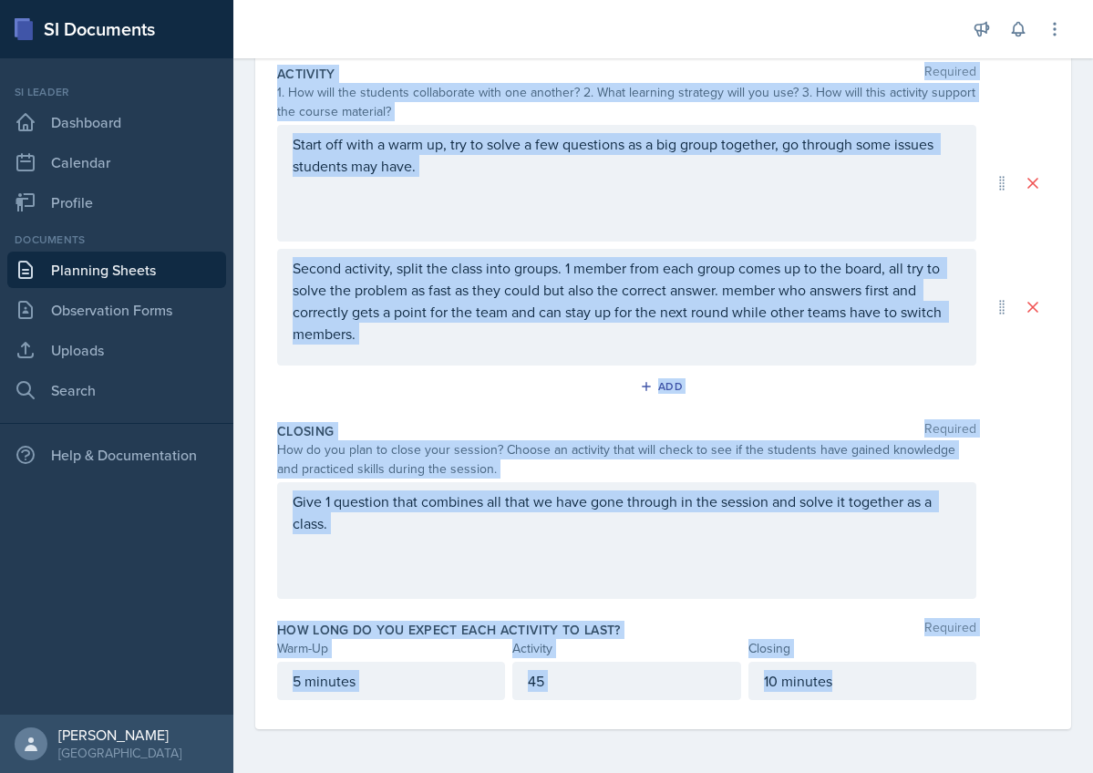
drag, startPoint x: 278, startPoint y: 251, endPoint x: 1003, endPoint y: 682, distance: 843.2
click at [1003, 682] on div "Warm-Up Required How do you plan to open your session? What icebreaker will you…" at bounding box center [663, 290] width 772 height 878
copy div "Warm-Up Required How do you plan to open your session? What icebreaker will you…"
click at [676, 299] on p "Second activity, split the class into groups. 1 member from each group comes up…" at bounding box center [627, 301] width 668 height 88
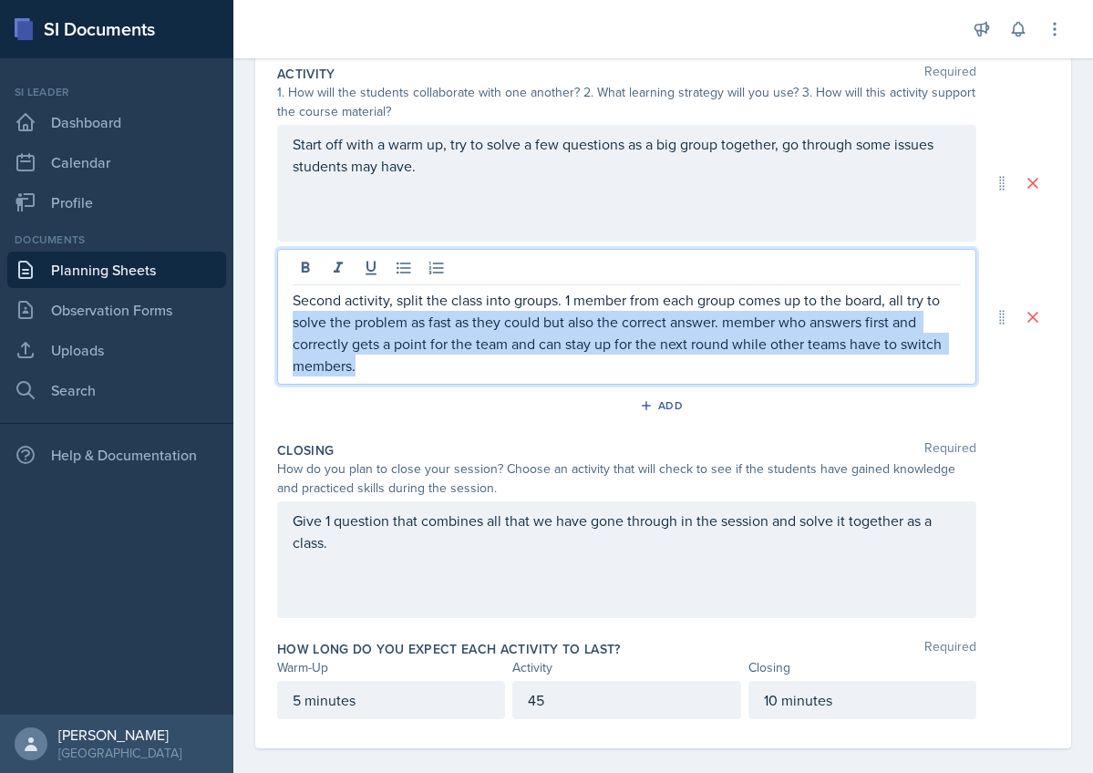
drag, startPoint x: 386, startPoint y: 363, endPoint x: 280, endPoint y: 314, distance: 116.6
click at [280, 314] on div "Second activity, split the class into groups. 1 member from each group comes up…" at bounding box center [626, 317] width 699 height 136
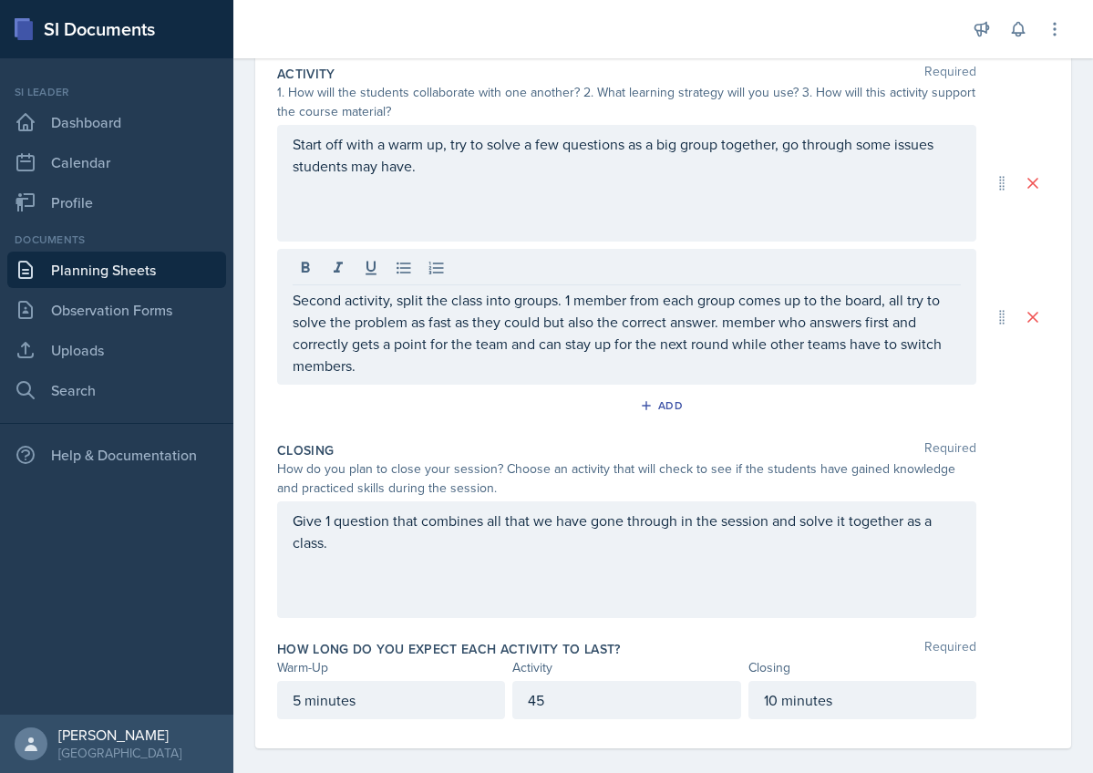
click at [388, 376] on div "Second activity, split the class into groups. 1 member from each group comes up…" at bounding box center [626, 317] width 699 height 136
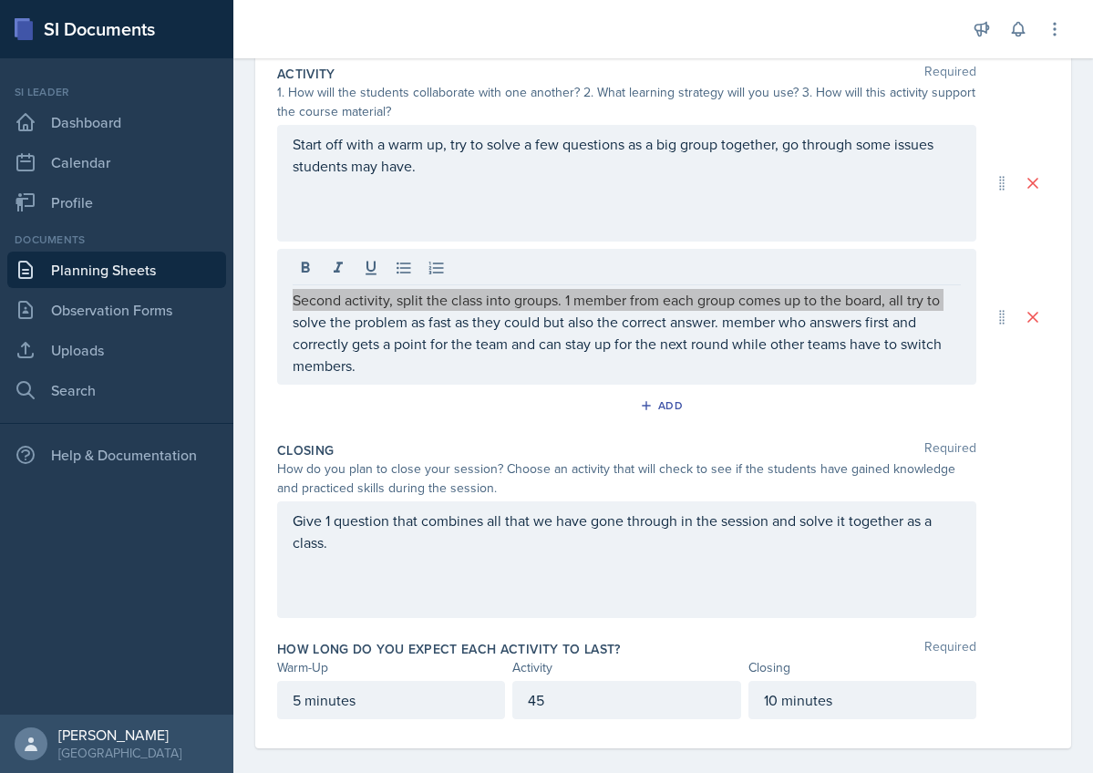
drag, startPoint x: 388, startPoint y: 376, endPoint x: 279, endPoint y: 294, distance: 136.7
click at [279, 294] on div "Second activity, split the class into groups. 1 member from each group comes up…" at bounding box center [626, 317] width 699 height 136
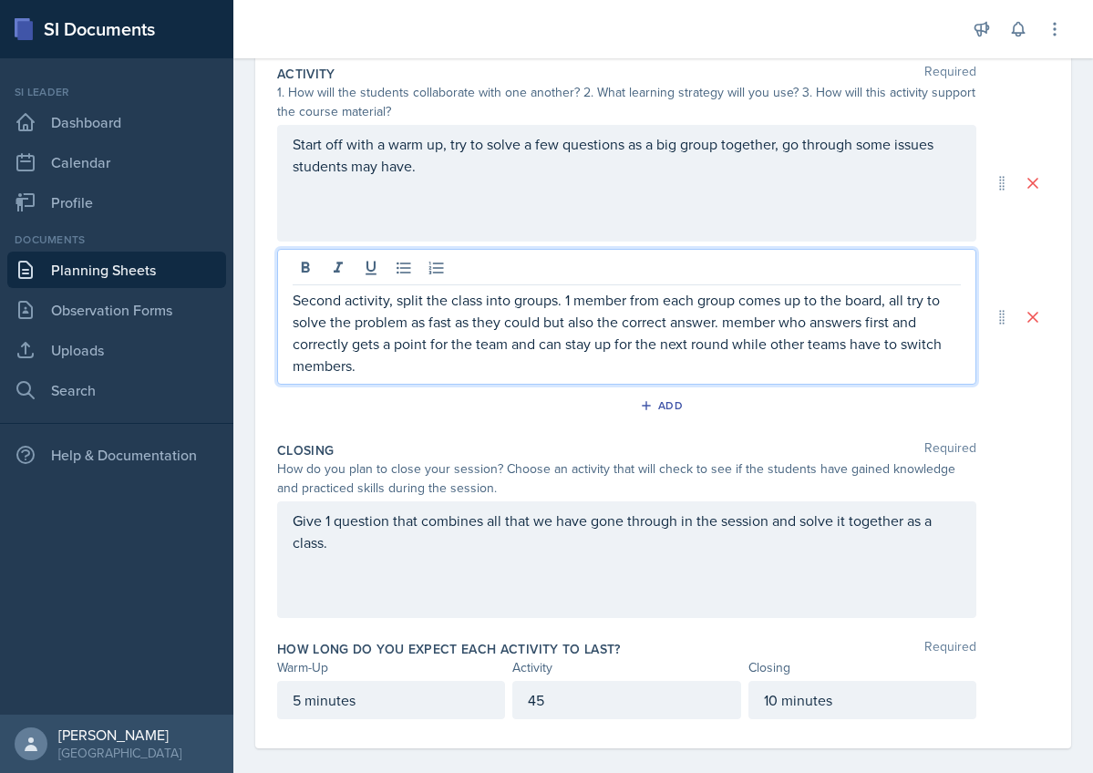
click at [367, 356] on p "Second activity, split the class into groups. 1 member from each group comes up…" at bounding box center [627, 333] width 668 height 88
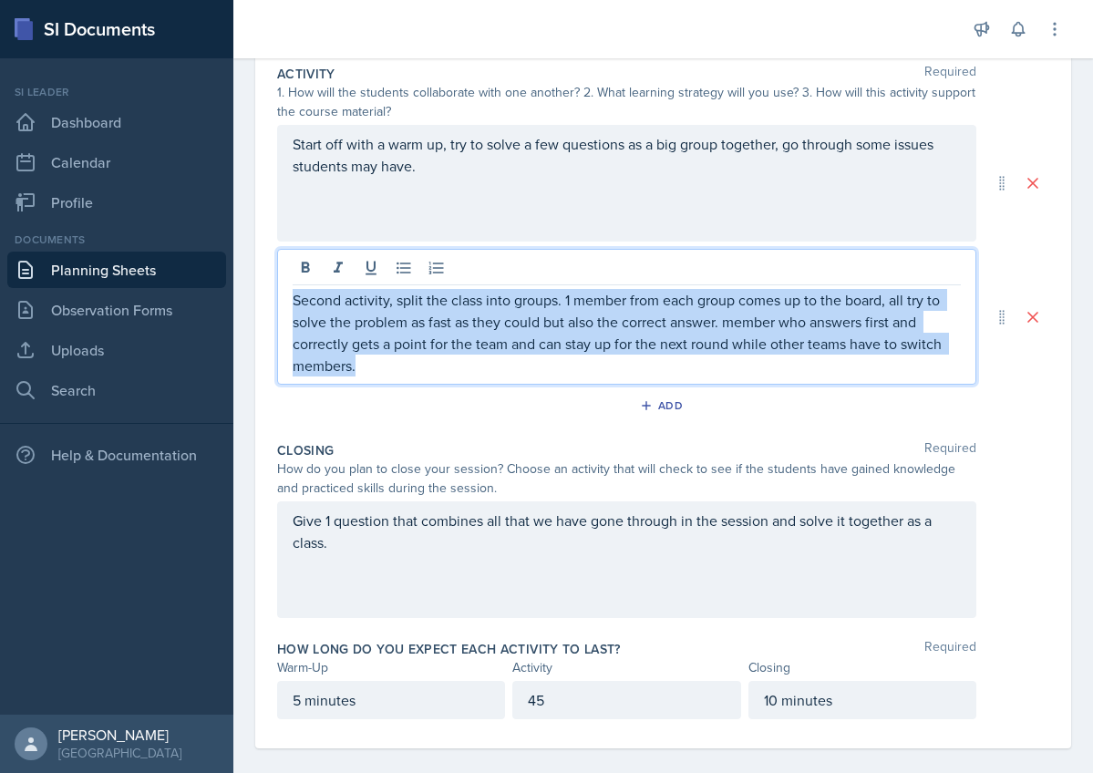
drag, startPoint x: 371, startPoint y: 365, endPoint x: 275, endPoint y: 280, distance: 127.9
click at [276, 282] on div "Date [DATE] [DATE] 27 28 29 30 31 1 2 3 4 5 6 7 8 9 10 11 12 13 14 15 16 17 18 …" at bounding box center [663, 254] width 816 height 987
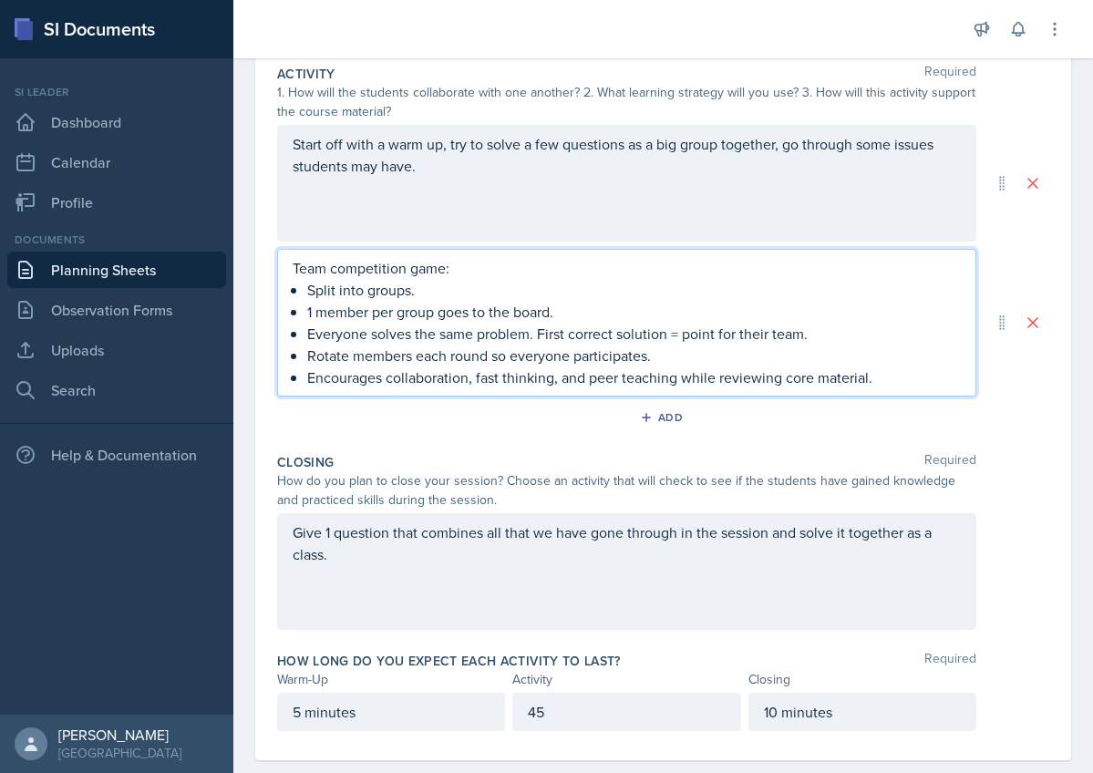
click at [799, 380] on p "Encourages collaboration, fast thinking, and peer teaching while reviewing core…" at bounding box center [634, 377] width 654 height 22
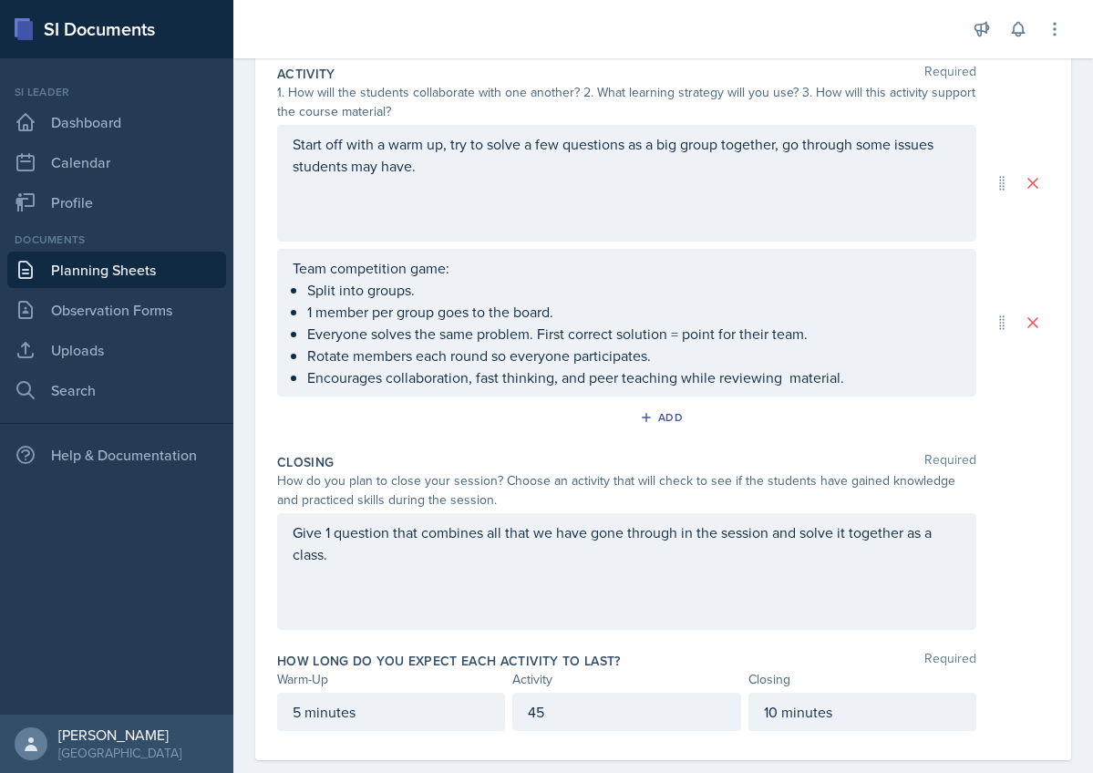
click at [439, 460] on div "Closing Required" at bounding box center [663, 462] width 772 height 18
click at [459, 183] on div "Start off with a warm up, try to solve a few questions as a big group together,…" at bounding box center [626, 183] width 699 height 117
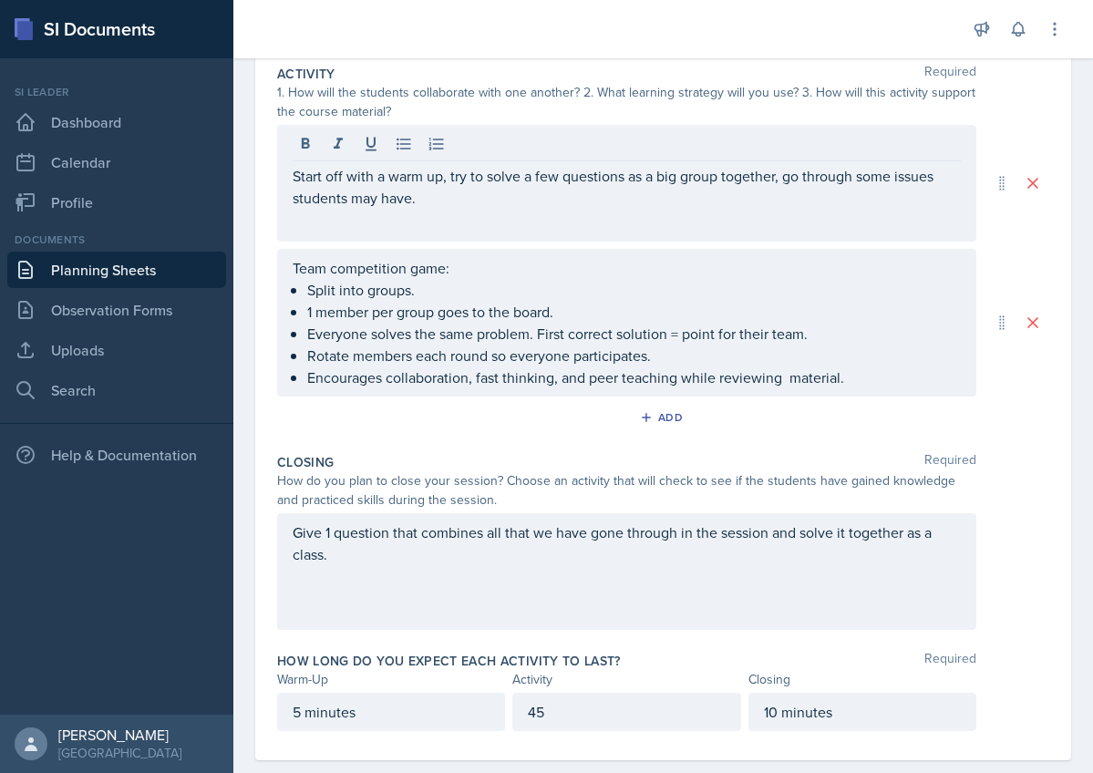
click at [486, 201] on p "Start off with a warm up, try to solve a few questions as a big group together,…" at bounding box center [627, 187] width 668 height 44
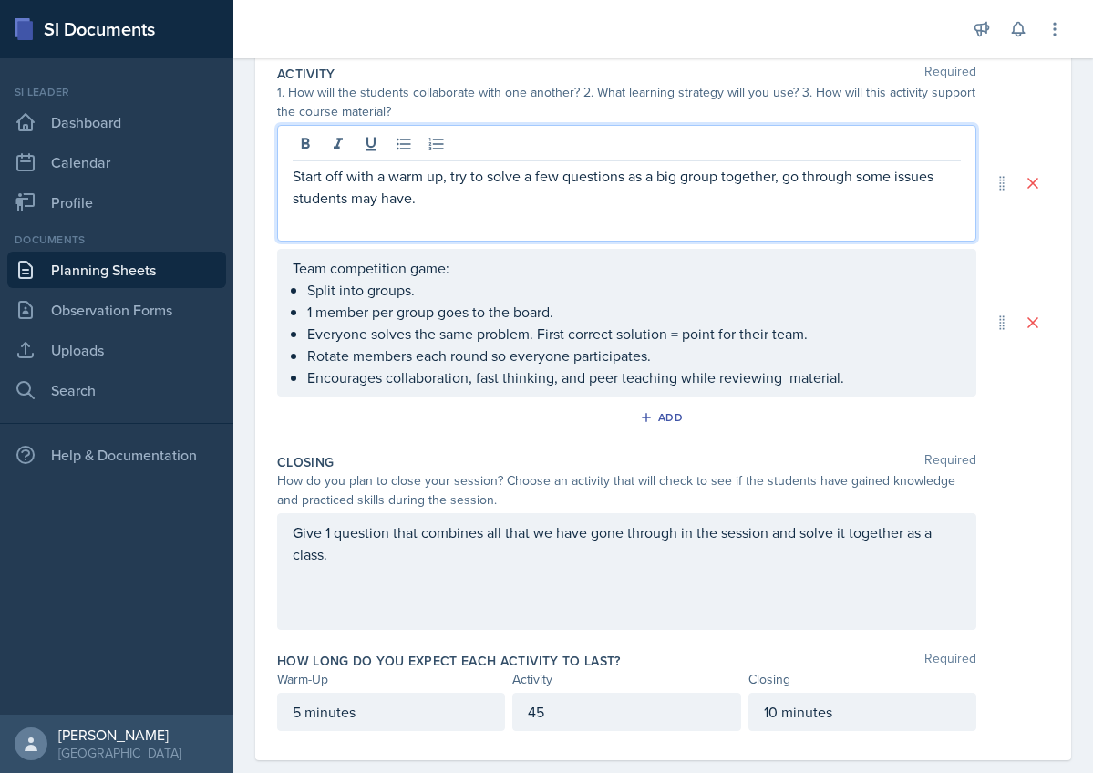
click at [486, 201] on p "Start off with a warm up, try to solve a few questions as a big group together,…" at bounding box center [627, 187] width 668 height 44
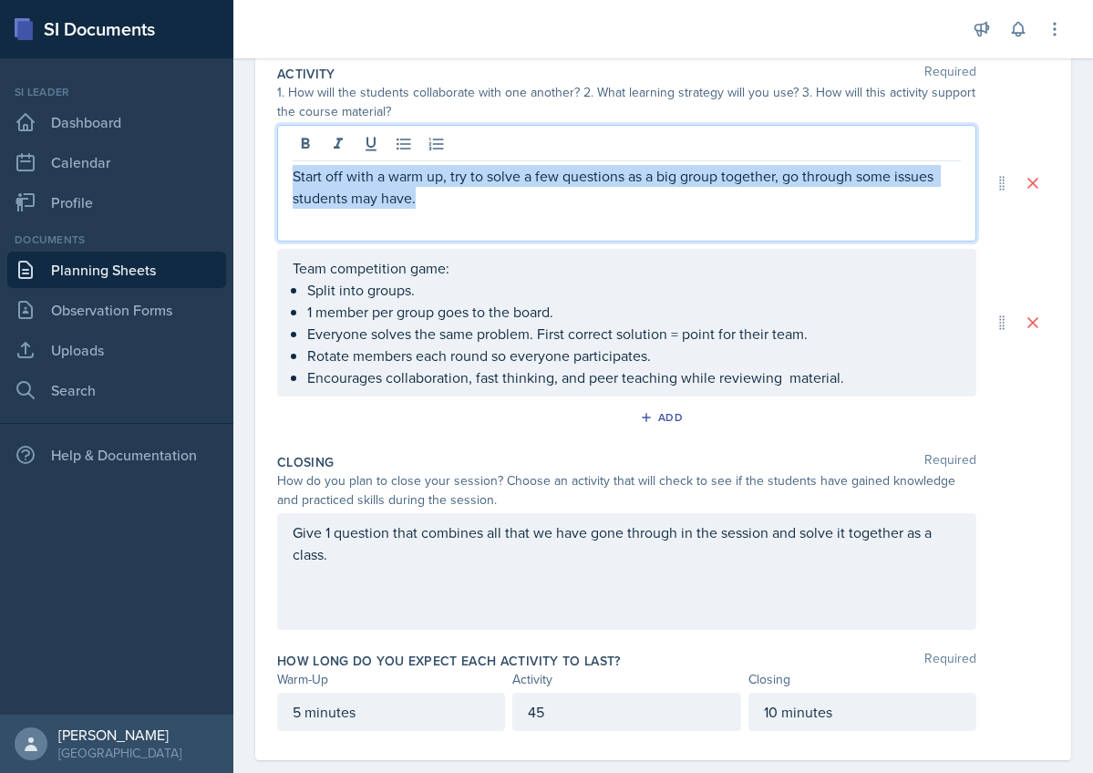
click at [486, 201] on p "Start off with a warm up, try to solve a few questions as a big group together,…" at bounding box center [627, 187] width 668 height 44
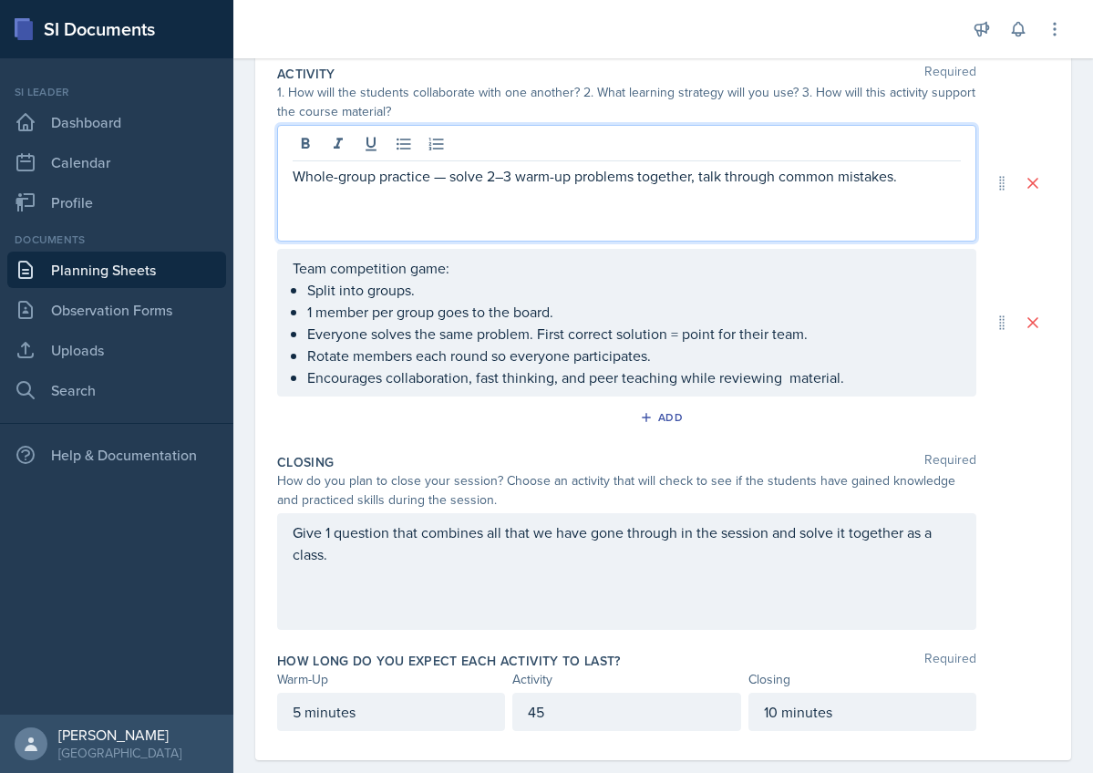
click at [561, 452] on div "Closing Required How do you plan to close your session? Choose an activity that…" at bounding box center [663, 545] width 772 height 199
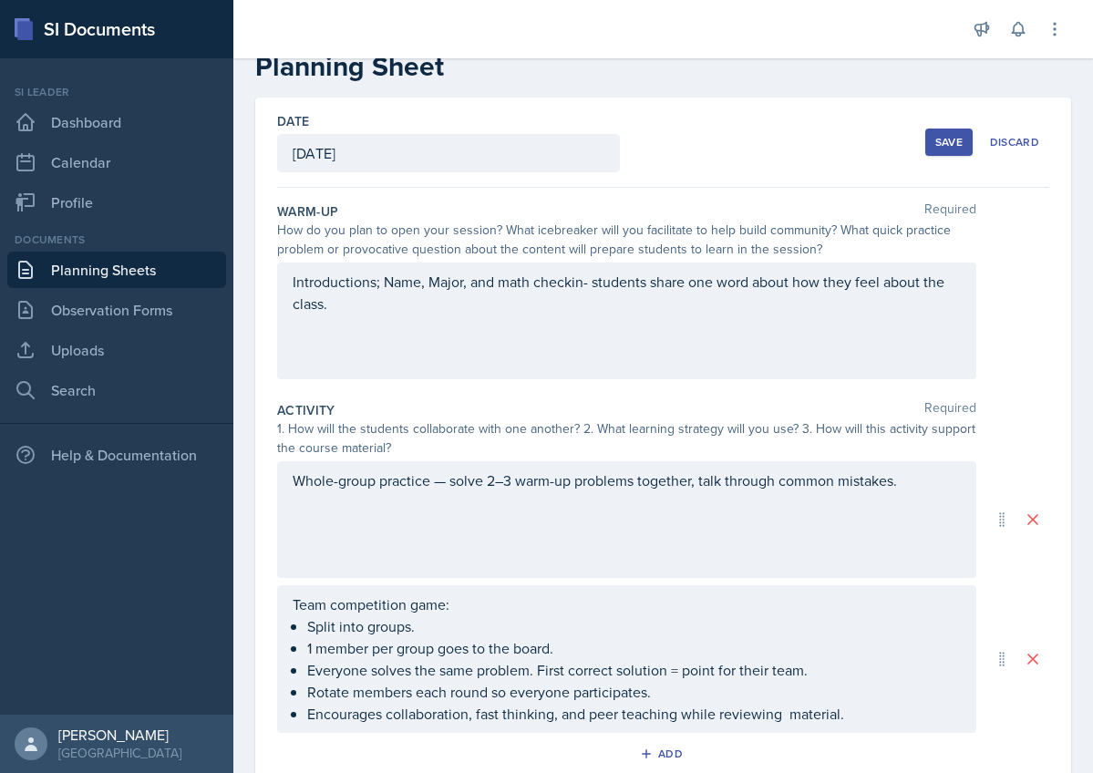
scroll to position [46, 0]
click at [425, 320] on div "Introductions; Name, Major, and math checkin- students share one word about how…" at bounding box center [626, 320] width 699 height 117
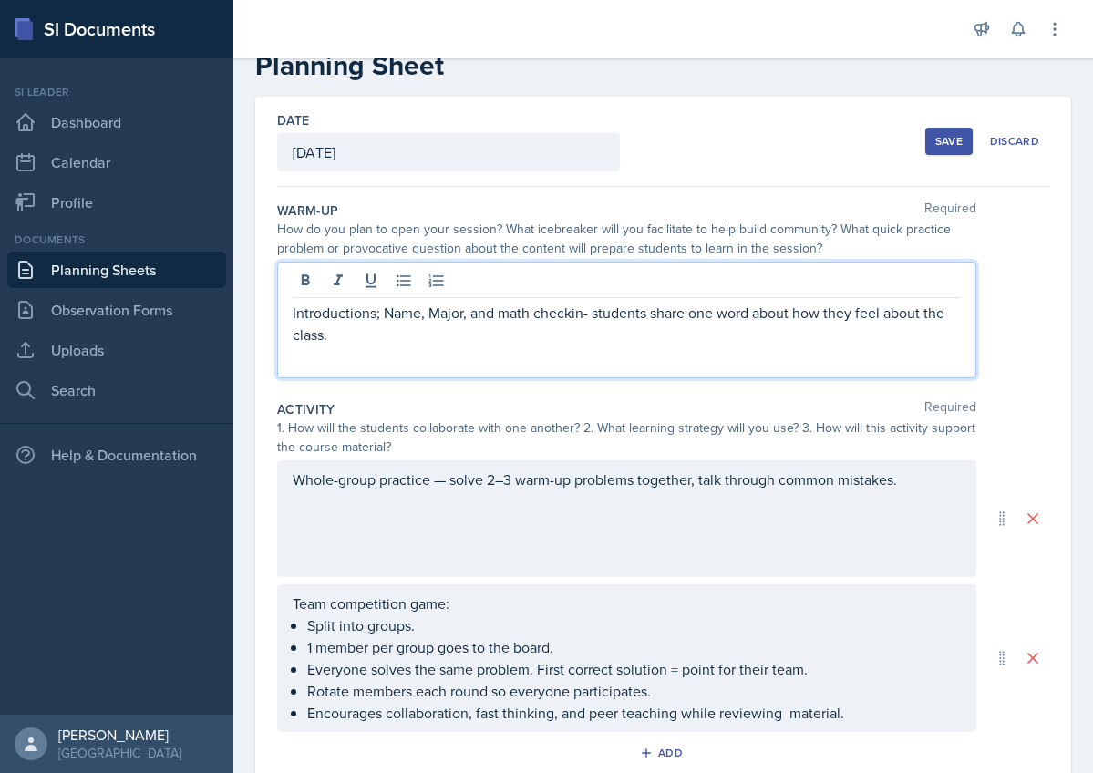
click at [419, 344] on p "Introductions; Name, Major, and math checkin- students share one word about how…" at bounding box center [627, 324] width 668 height 44
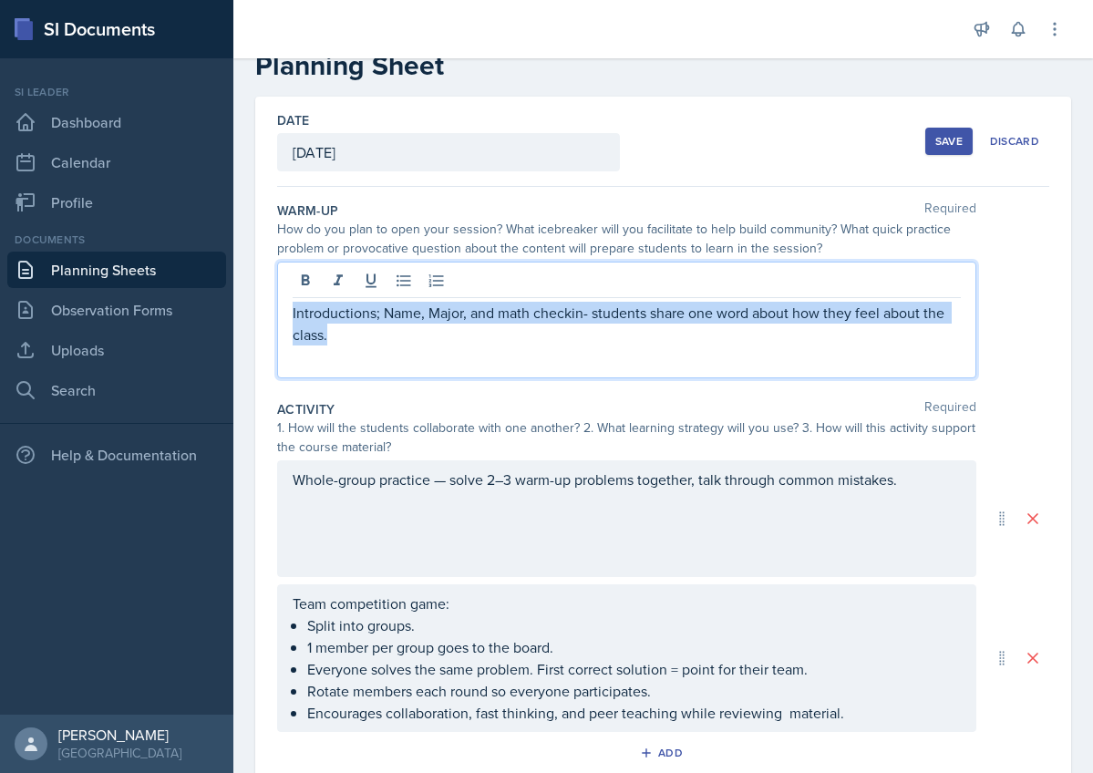
click at [419, 344] on p "Introductions; Name, Major, and math checkin- students share one word about how…" at bounding box center [627, 324] width 668 height 44
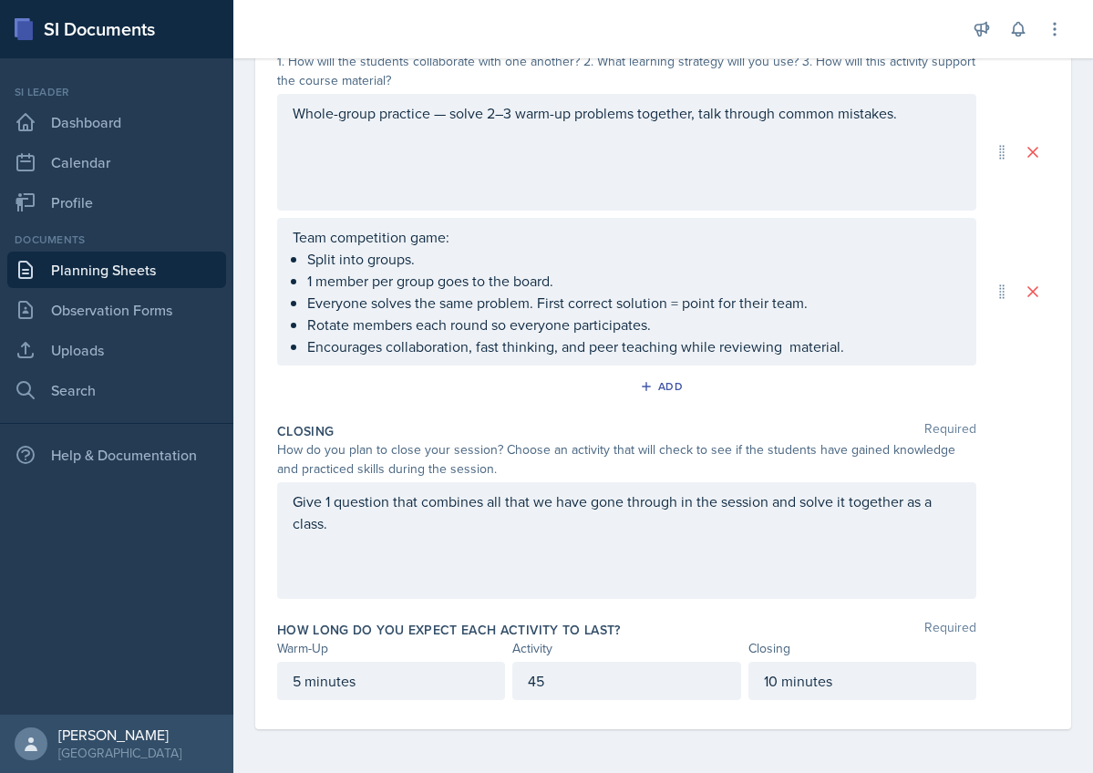
scroll to position [413, 0]
click at [462, 550] on div "Give 1 question that combines all that we have gone through in the session and …" at bounding box center [626, 540] width 699 height 117
click at [462, 534] on p "Give 1 question that combines all that we have gone through in the session and …" at bounding box center [627, 512] width 668 height 44
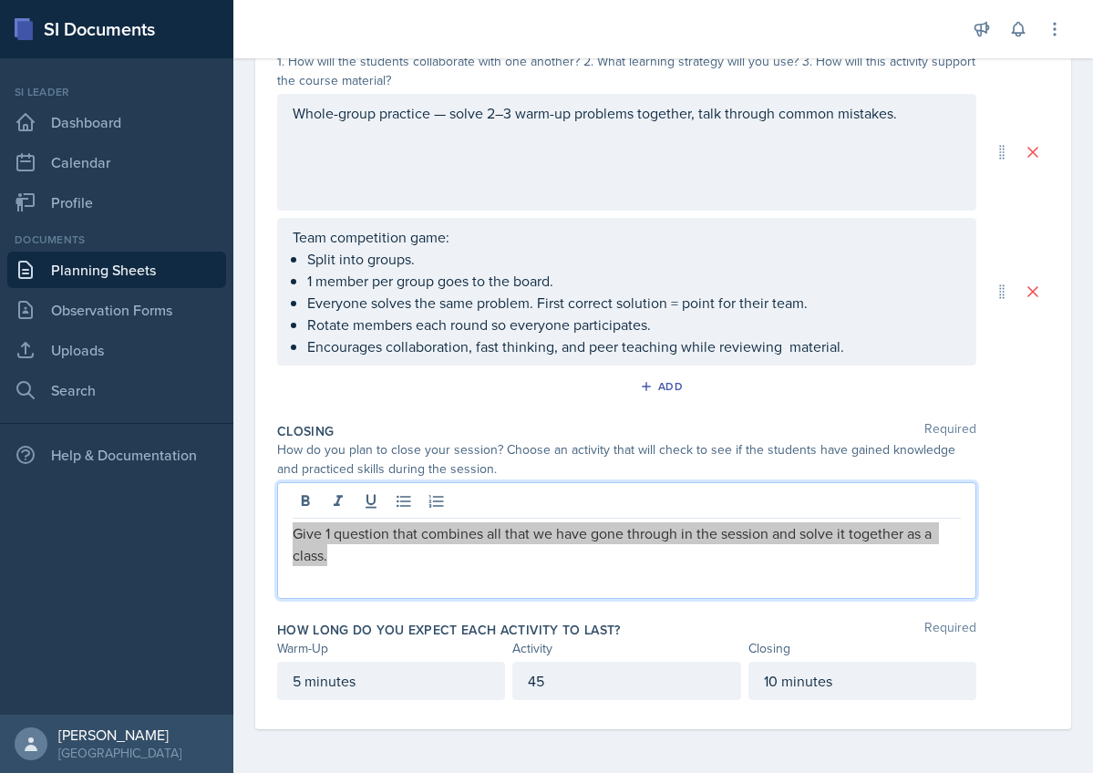
click at [462, 550] on p "Give 1 question that combines all that we have gone through in the session and …" at bounding box center [627, 544] width 668 height 44
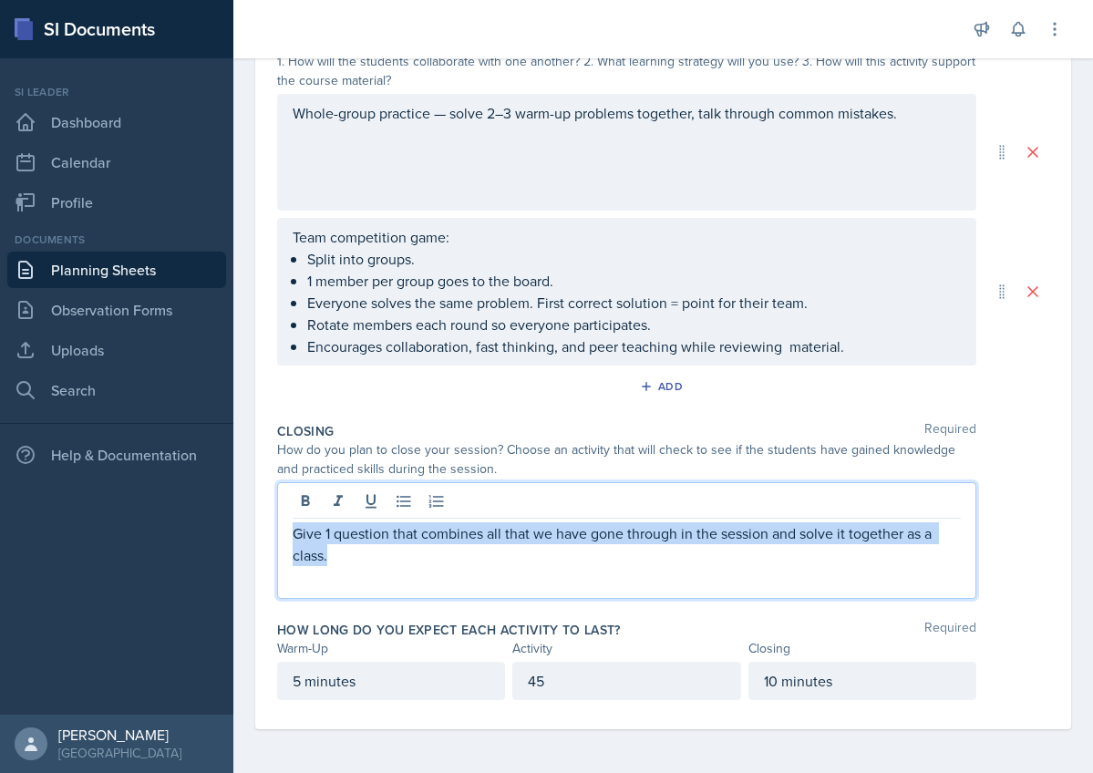
click at [462, 550] on p "Give 1 question that combines all that we have gone through in the session and …" at bounding box center [627, 544] width 668 height 44
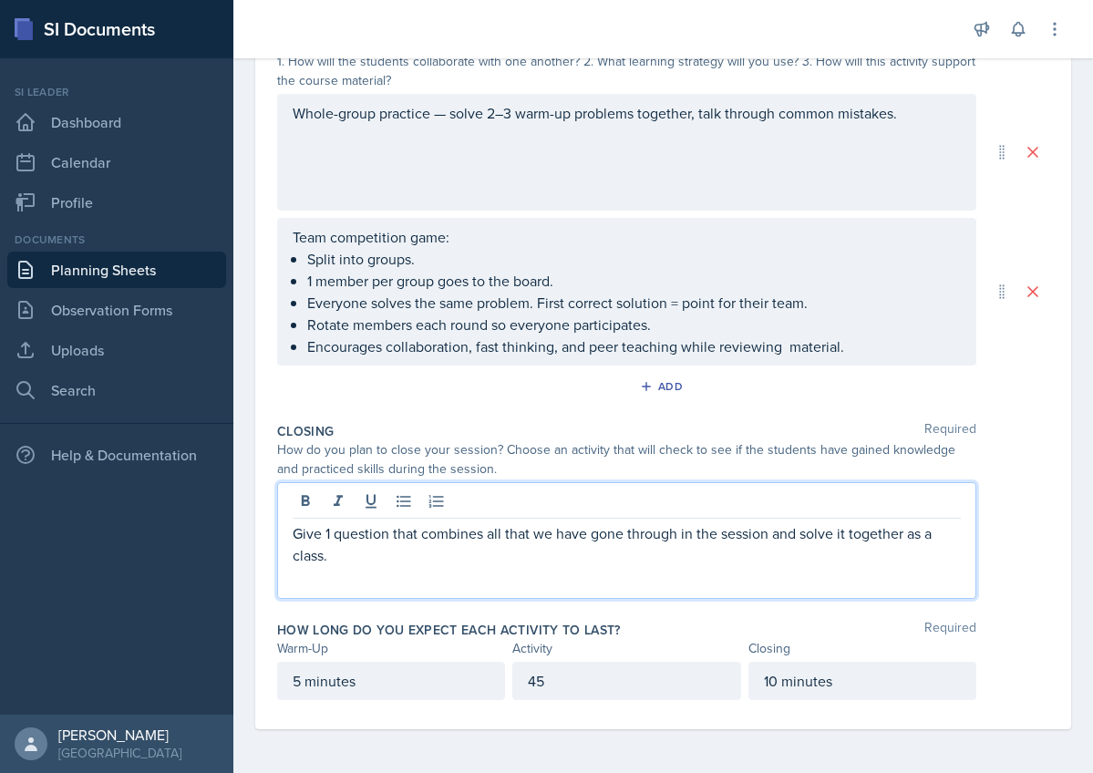
click at [467, 559] on p "Give 1 question that combines all that we have gone through in the session and …" at bounding box center [627, 544] width 668 height 44
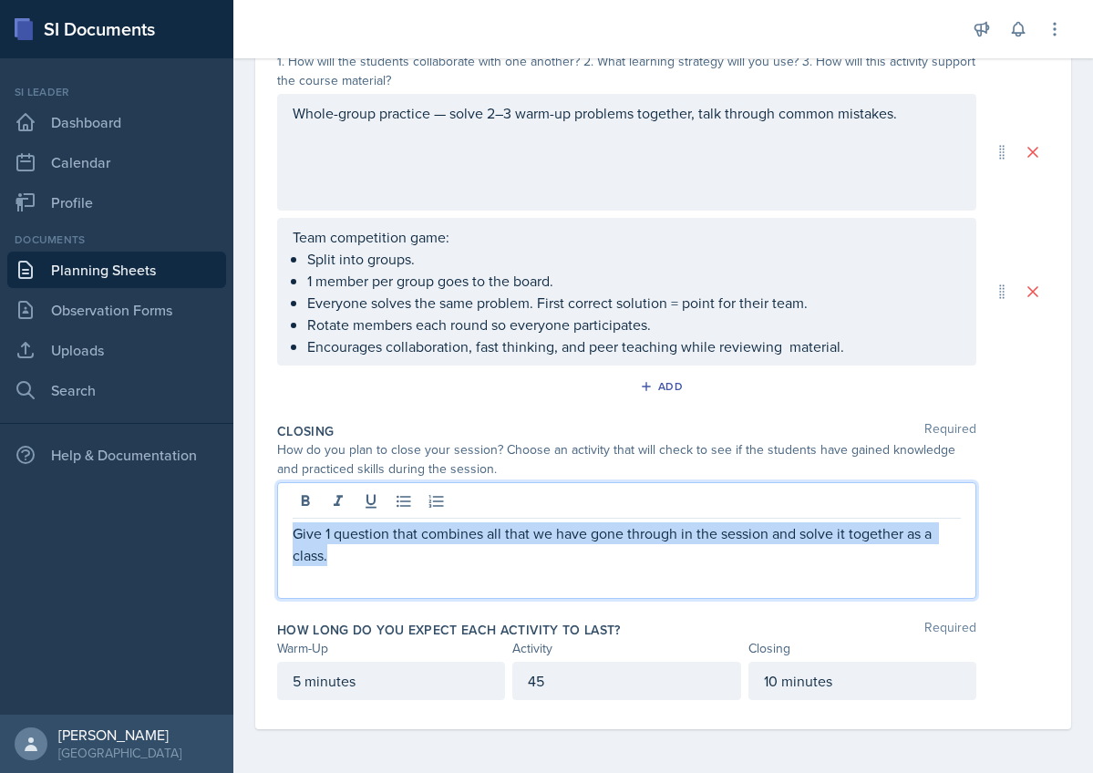
click at [467, 559] on p "Give 1 question that combines all that we have gone through in the session and …" at bounding box center [627, 544] width 668 height 44
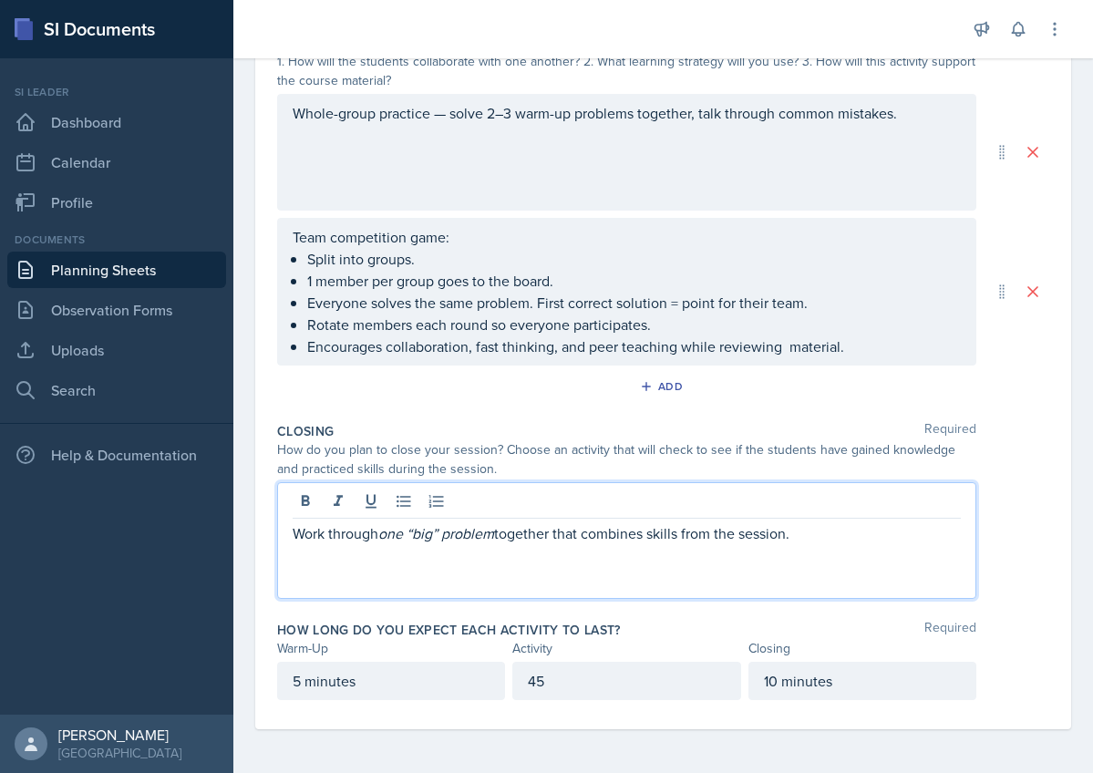
click at [448, 529] on em "one “big” problem" at bounding box center [436, 533] width 116 height 20
click at [421, 534] on em "one “big problem" at bounding box center [433, 533] width 110 height 20
click at [424, 531] on em "one big problem" at bounding box center [430, 533] width 105 height 20
drag, startPoint x: 803, startPoint y: 533, endPoint x: 293, endPoint y: 520, distance: 510.6
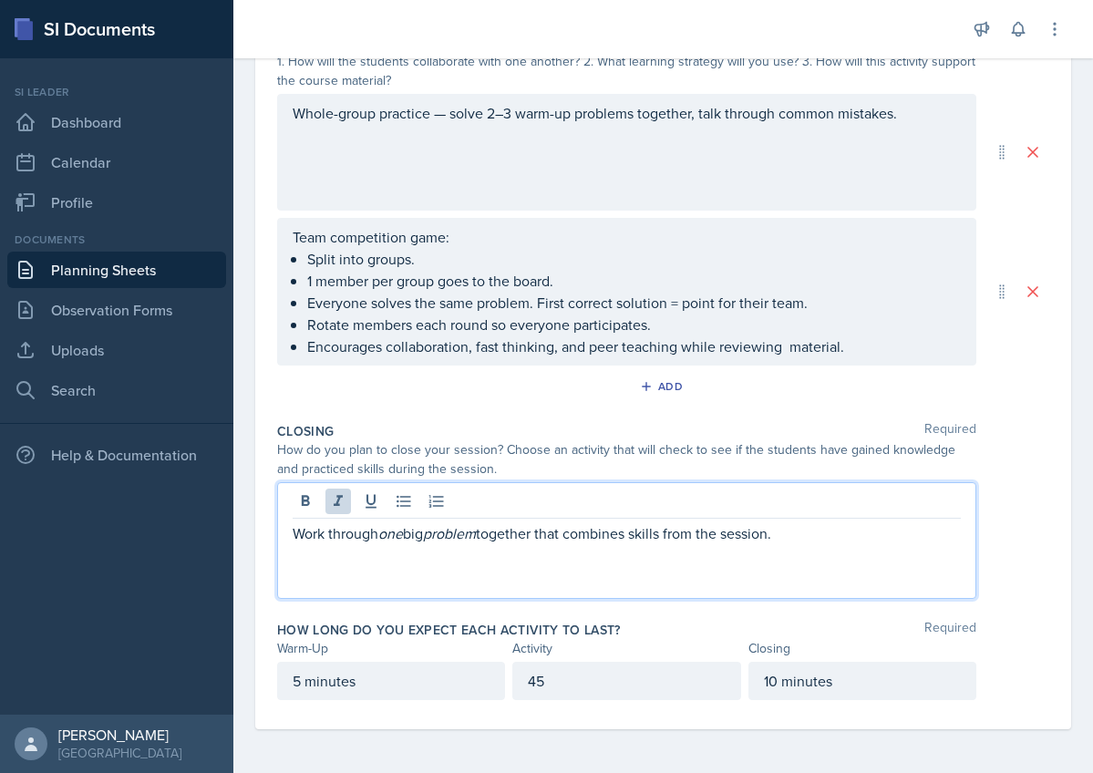
click at [294, 520] on div "Work through one big problem together that combines skills from the session." at bounding box center [626, 540] width 699 height 117
click at [345, 570] on div "Work through one big problem together that combines skills from the session." at bounding box center [626, 540] width 699 height 117
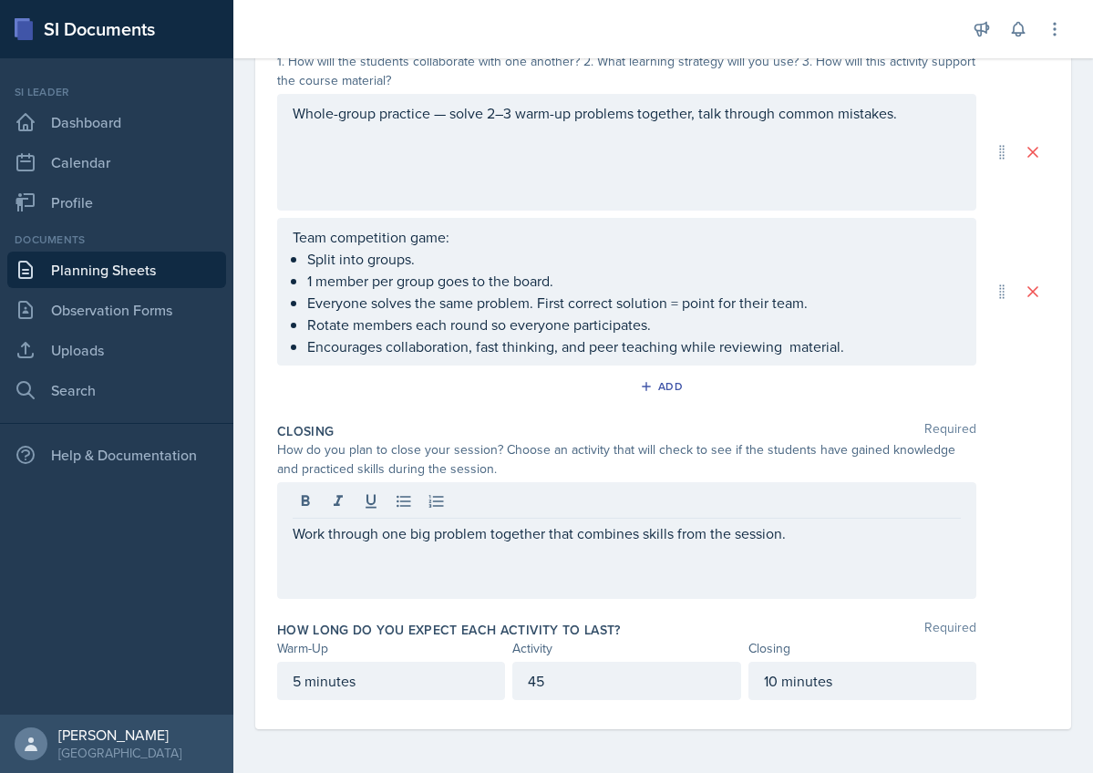
click at [346, 571] on div "Work through one big problem together that combines skills from the session." at bounding box center [626, 540] width 699 height 117
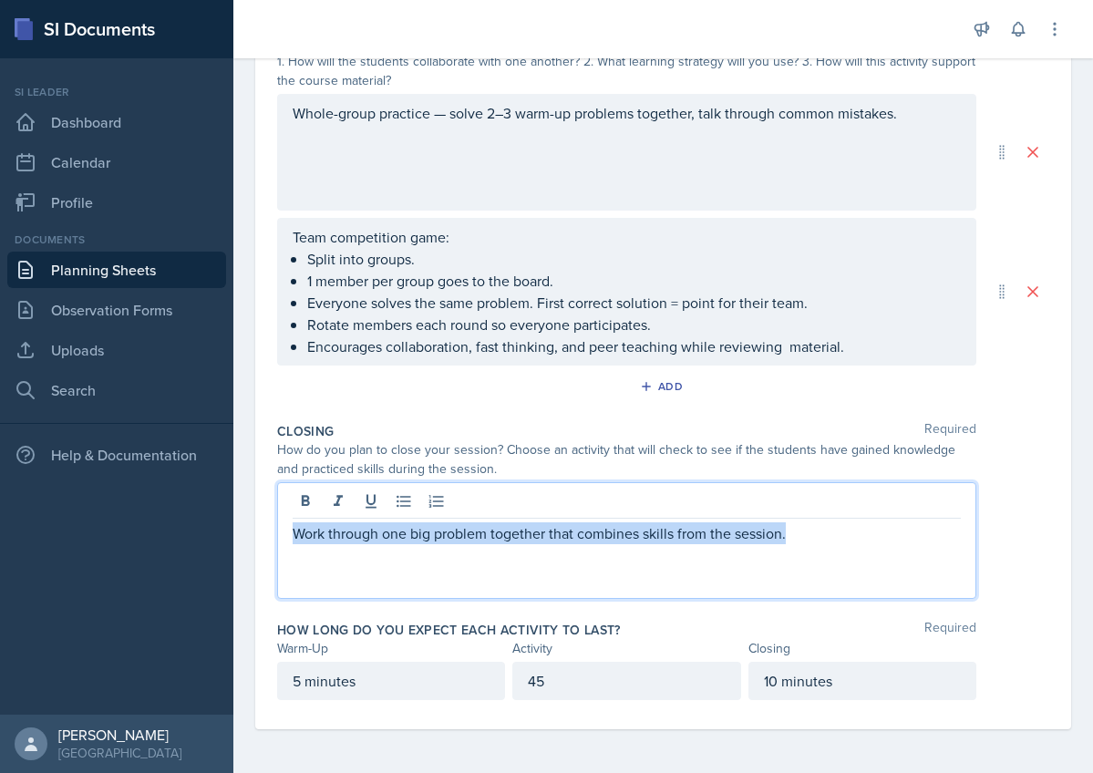
click at [814, 533] on p "Work through one big problem together that combines skills from the session." at bounding box center [627, 533] width 668 height 22
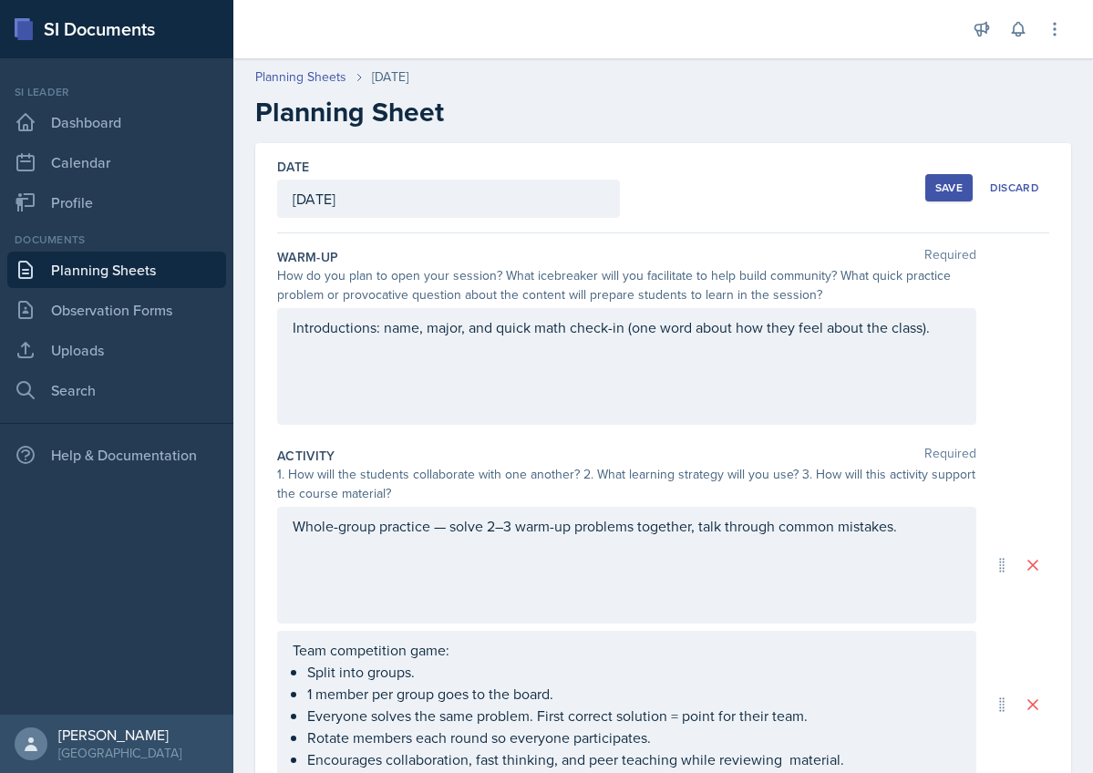
scroll to position [0, 0]
click at [953, 191] on div "Save" at bounding box center [948, 187] width 27 height 15
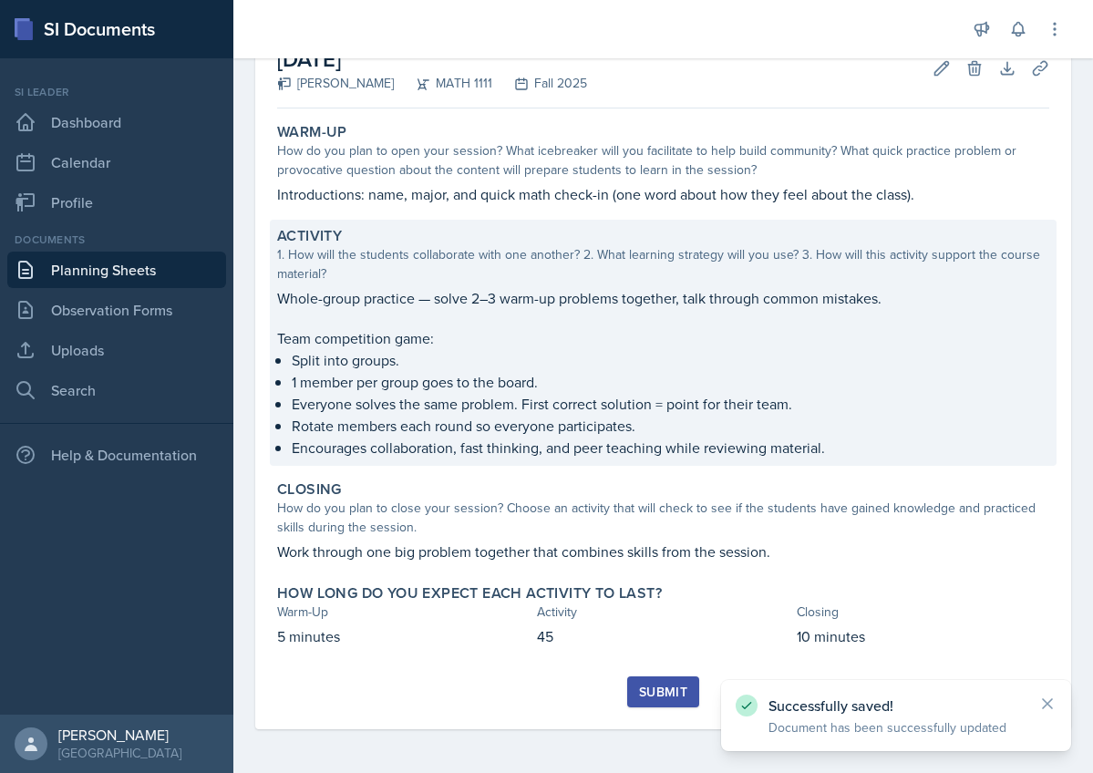
scroll to position [115, 0]
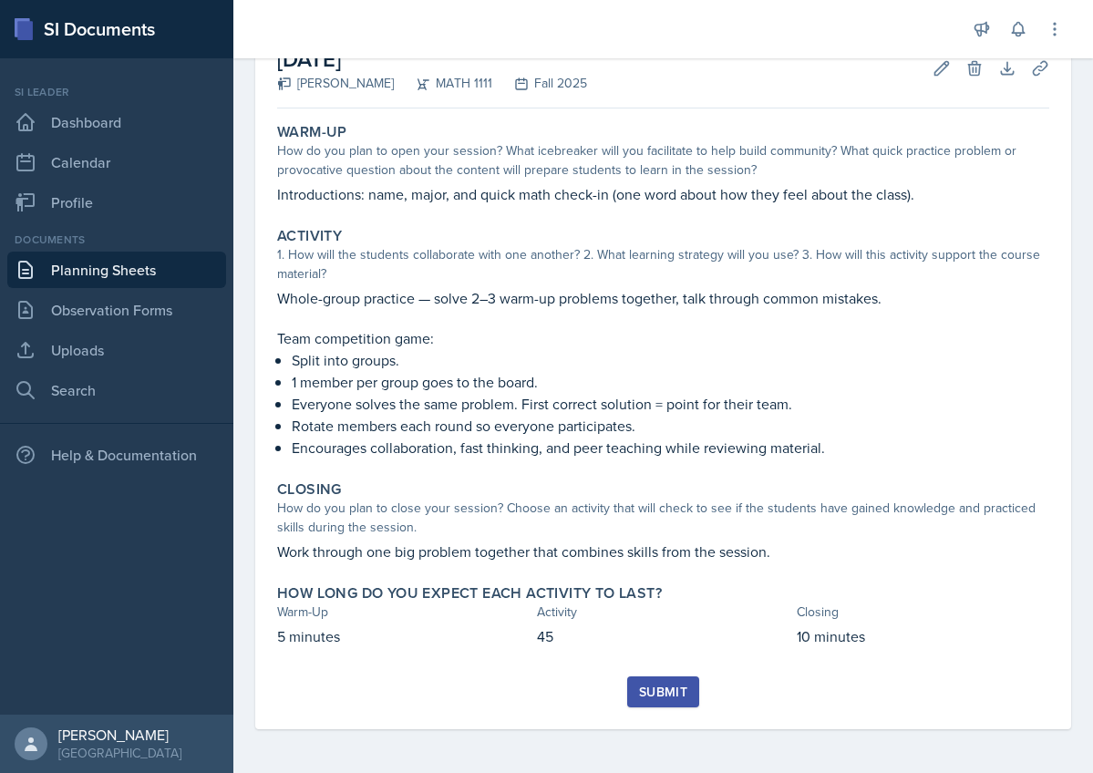
click at [671, 690] on div "Submit" at bounding box center [663, 692] width 48 height 15
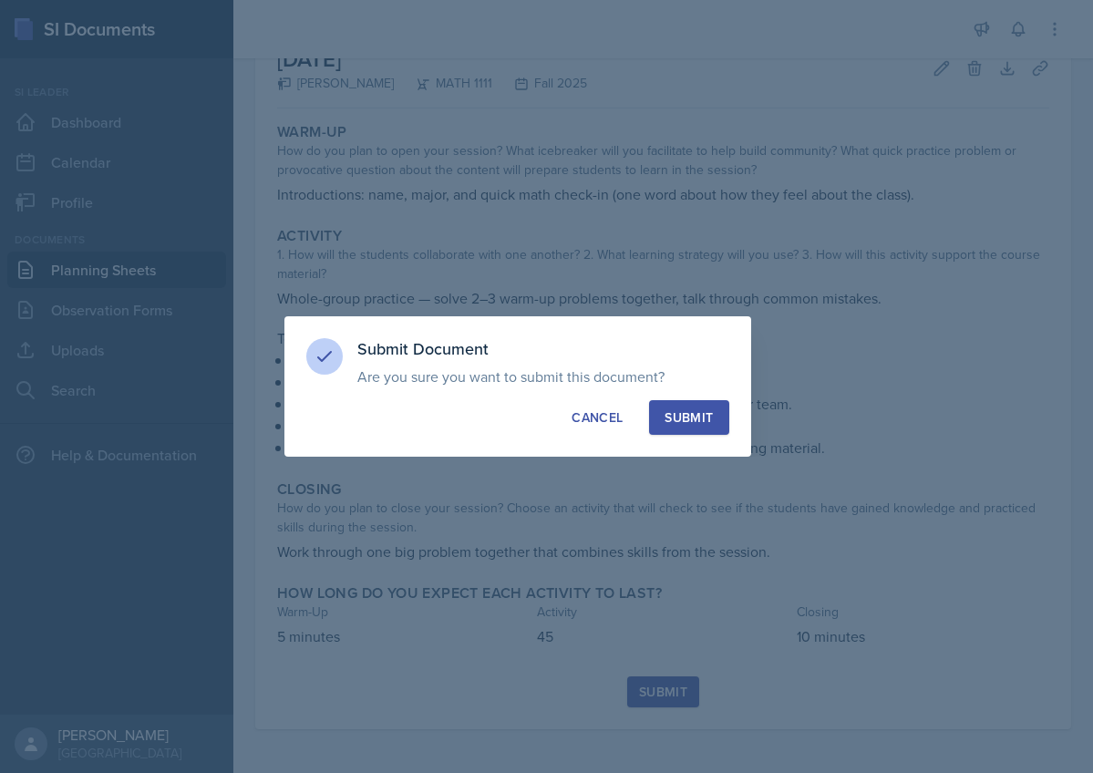
click at [684, 415] on div "Submit" at bounding box center [688, 417] width 48 height 18
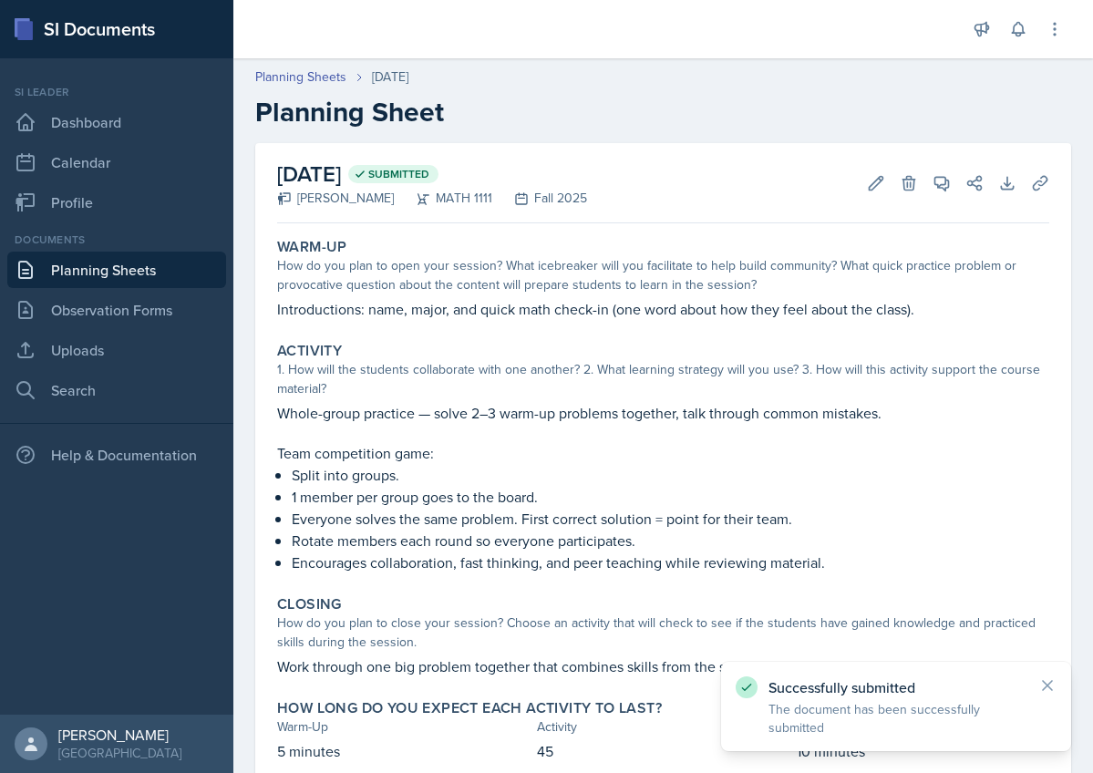
scroll to position [0, 0]
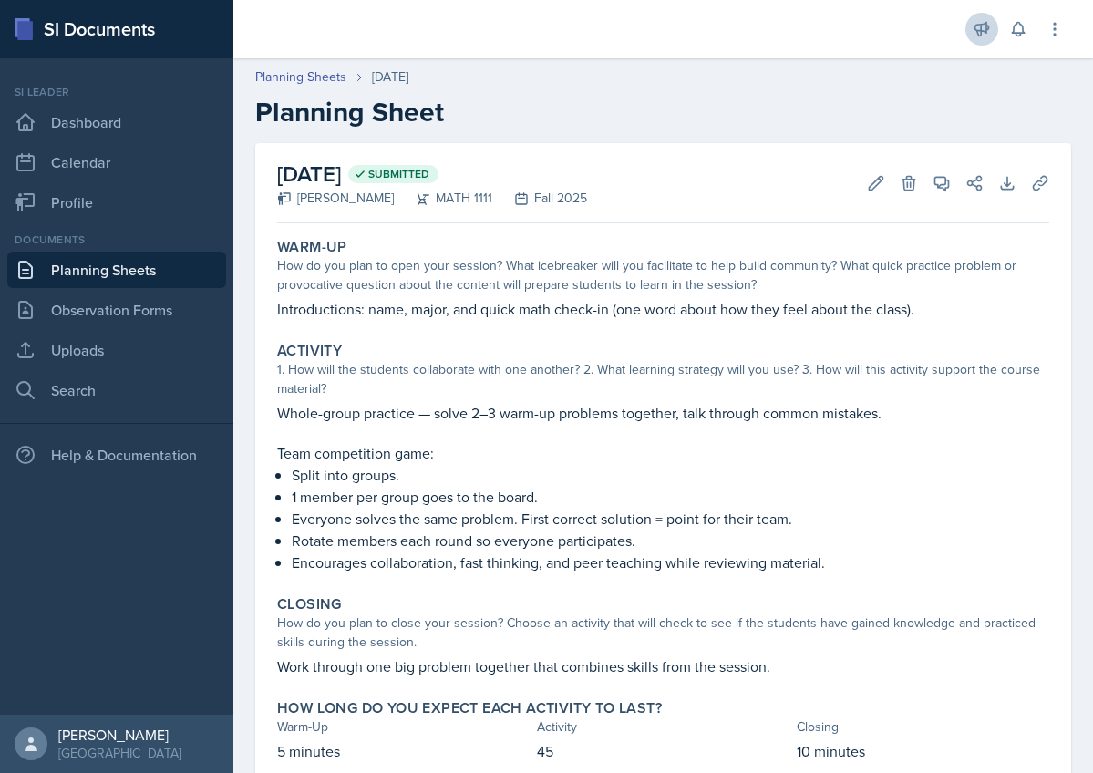
click at [983, 29] on icon at bounding box center [982, 29] width 18 height 18
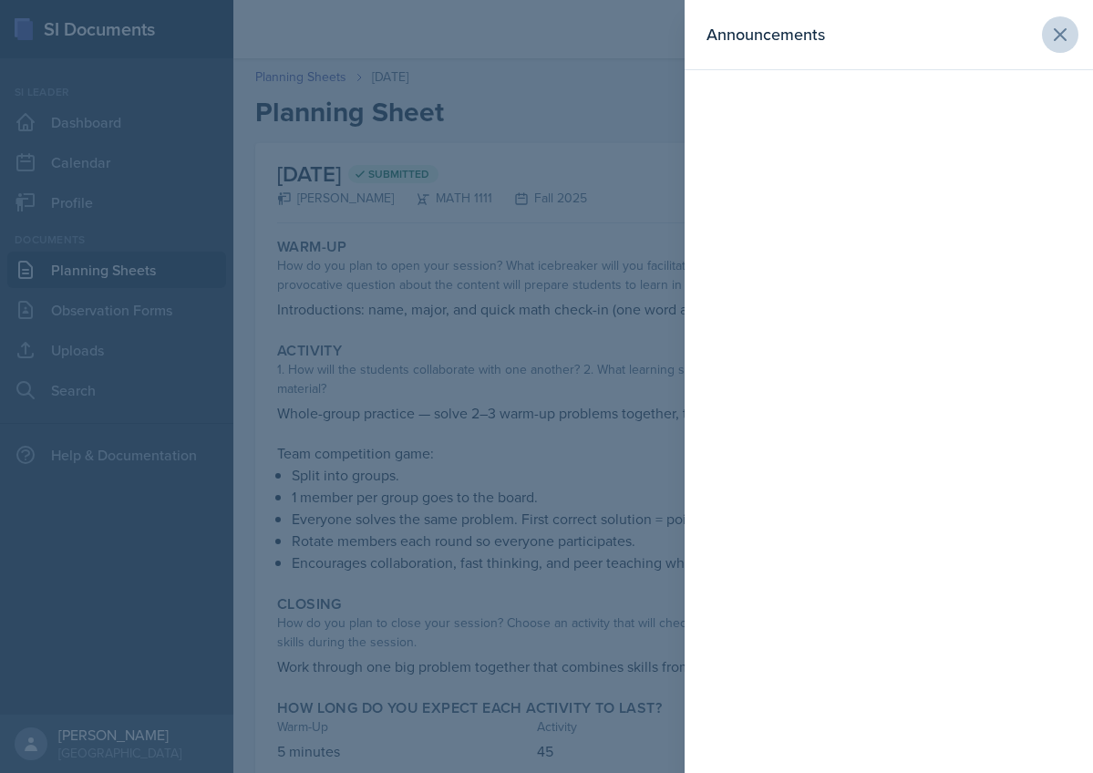
click at [1054, 32] on icon at bounding box center [1060, 35] width 22 height 22
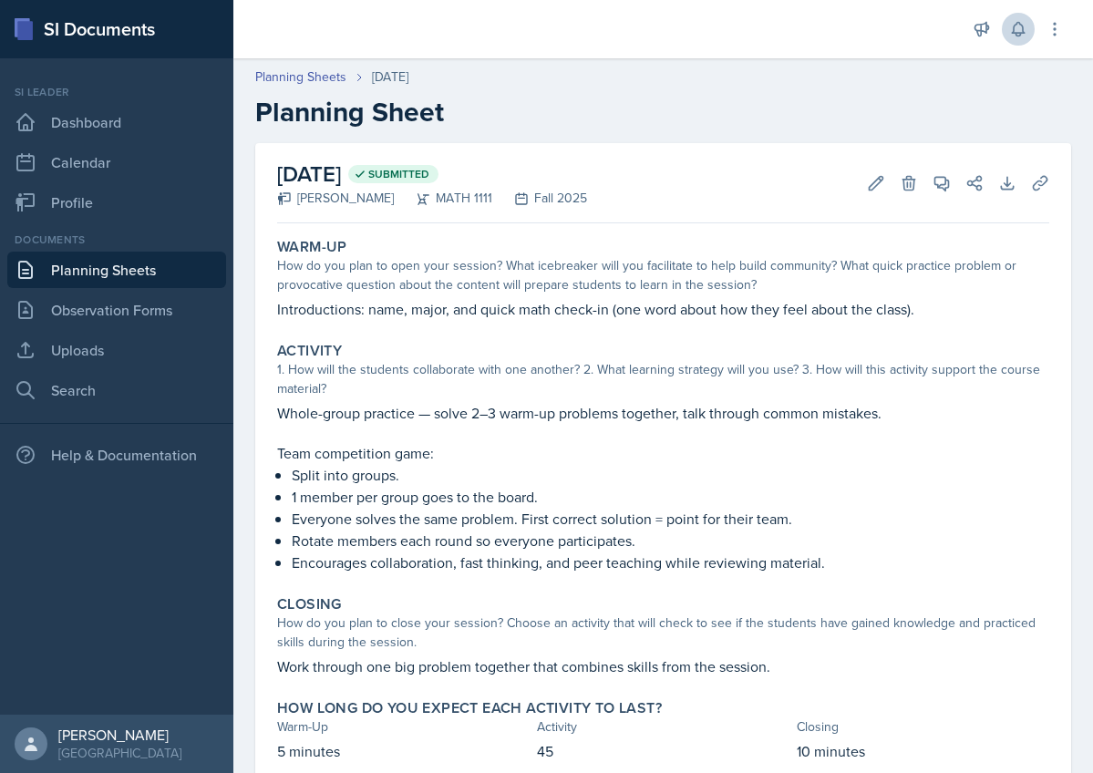
click at [1015, 30] on icon at bounding box center [1018, 29] width 18 height 18
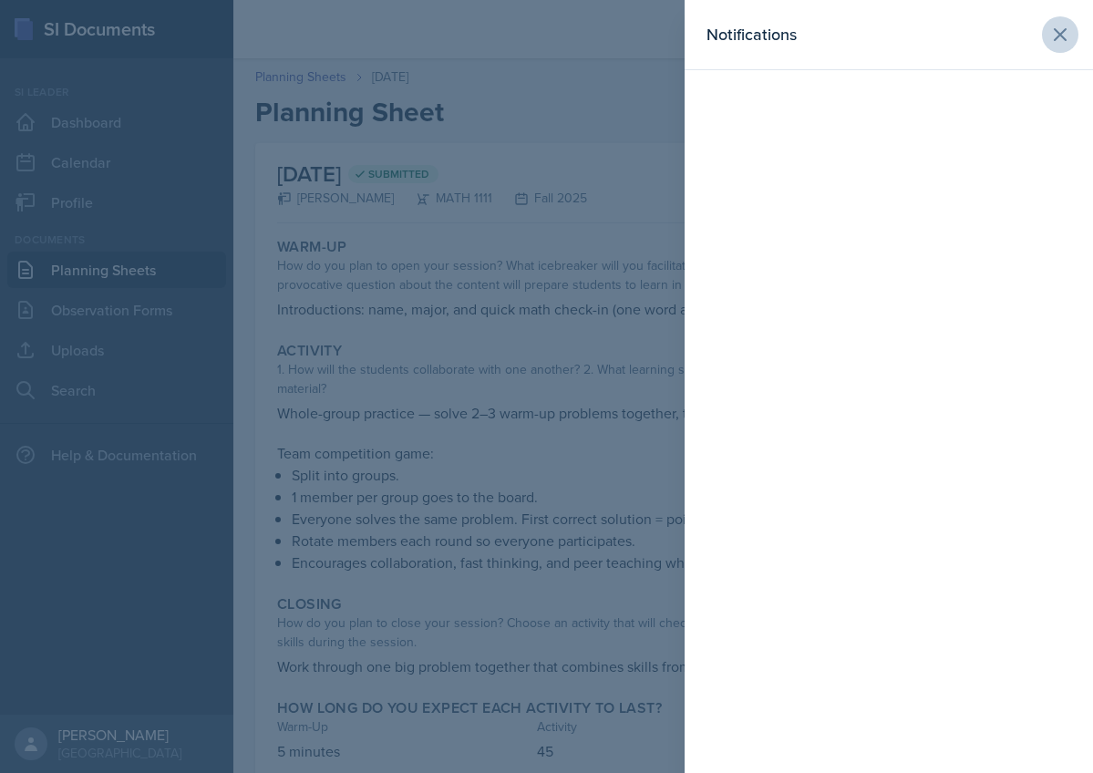
click at [1062, 34] on icon at bounding box center [1060, 34] width 11 height 11
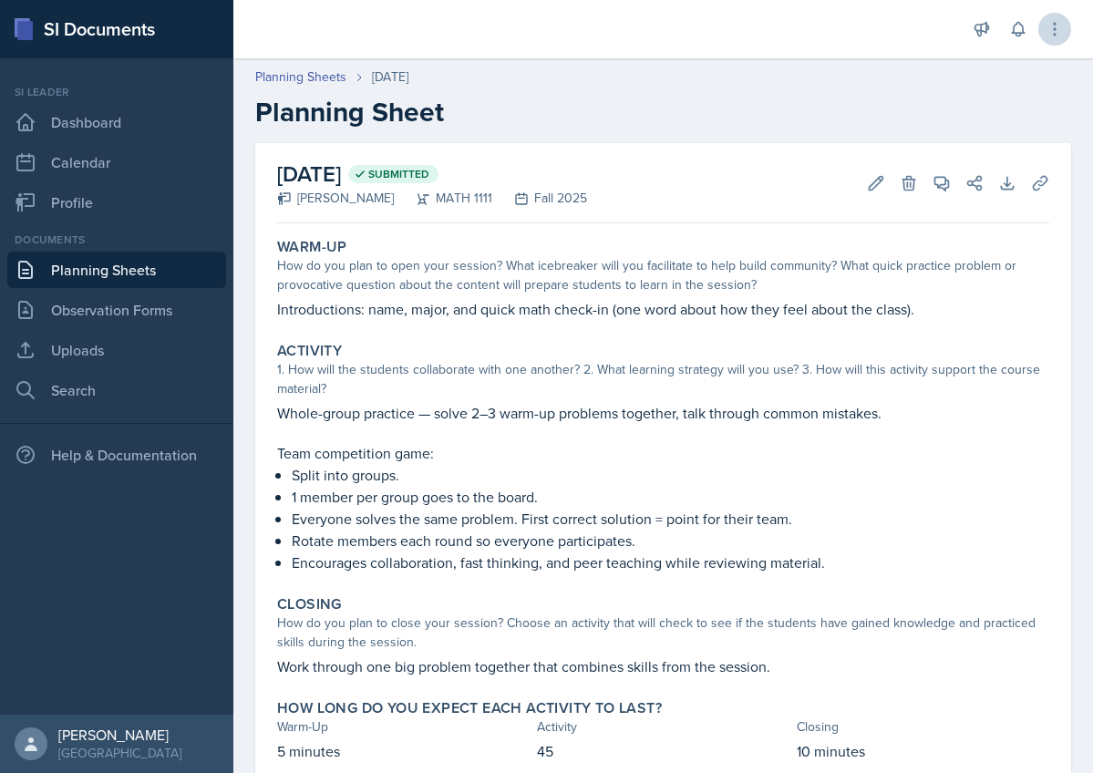
click at [1062, 34] on icon at bounding box center [1055, 29] width 18 height 18
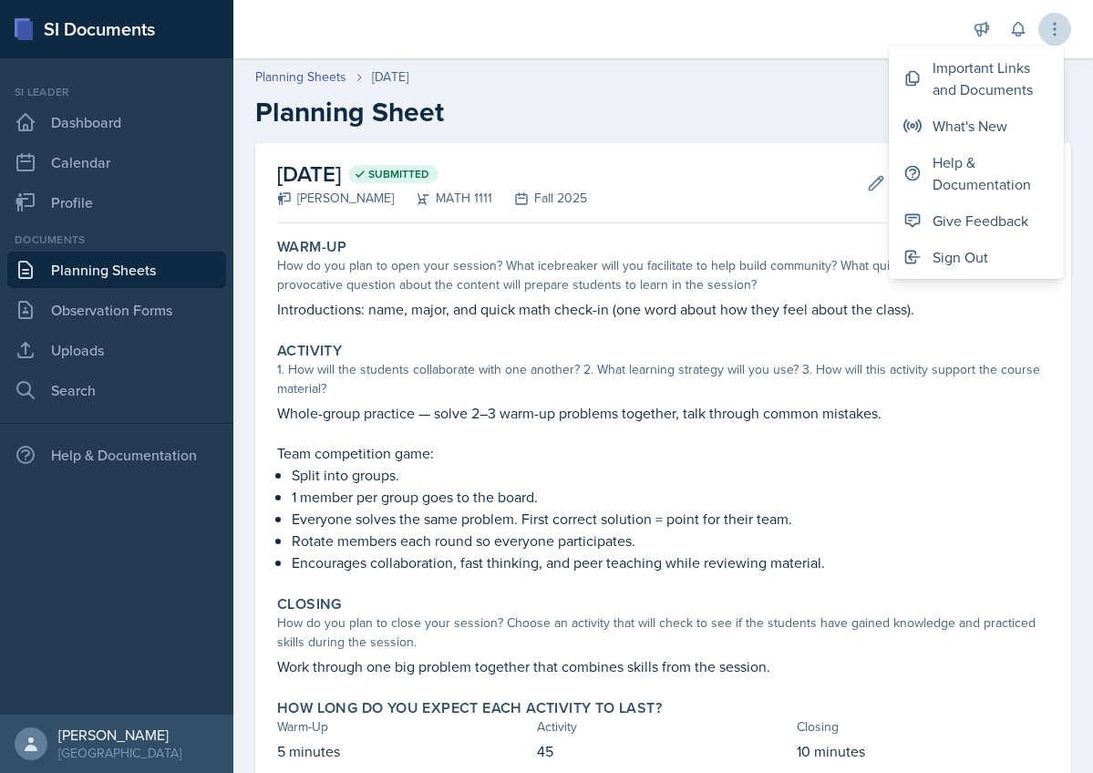
click at [1062, 34] on icon at bounding box center [1055, 29] width 18 height 18
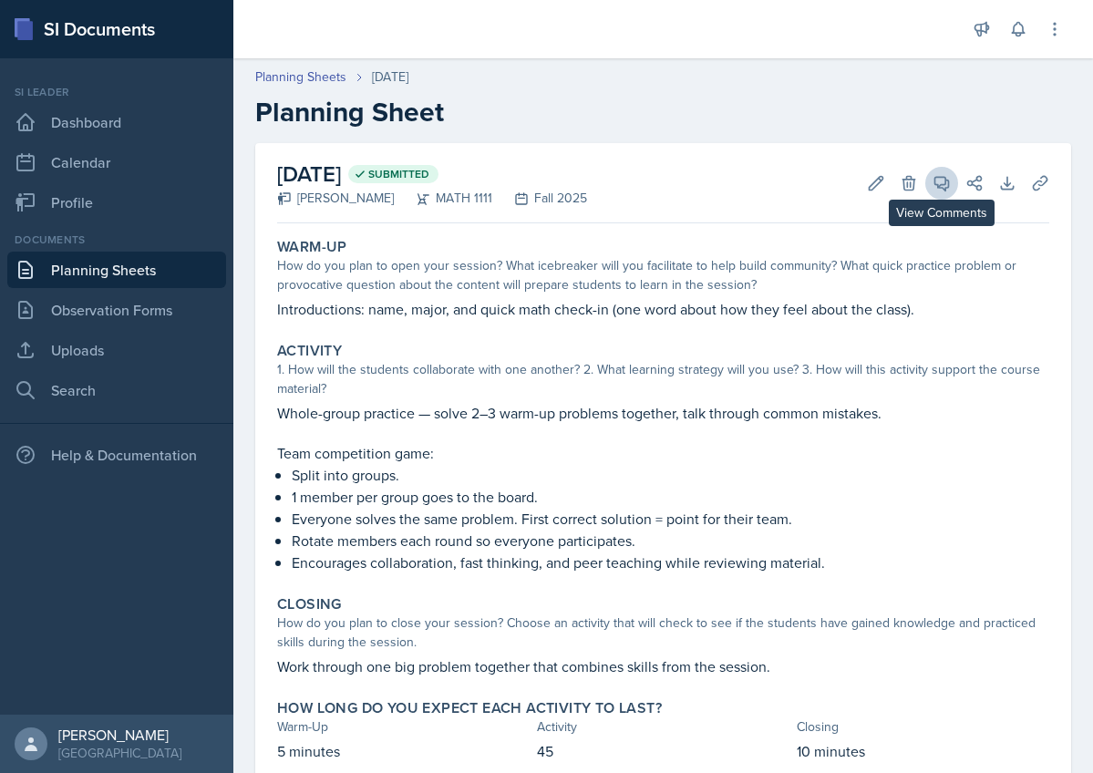
click at [947, 185] on icon at bounding box center [941, 183] width 18 height 18
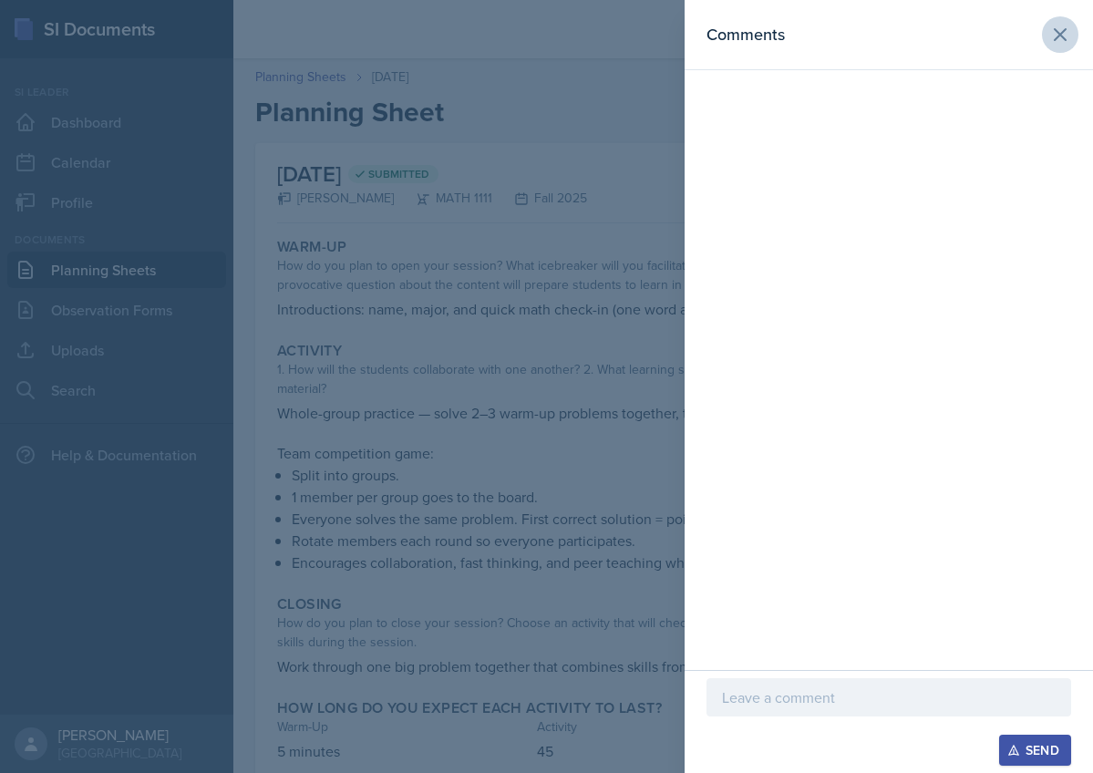
click at [1056, 33] on icon at bounding box center [1060, 35] width 22 height 22
